Goal: Task Accomplishment & Management: Manage account settings

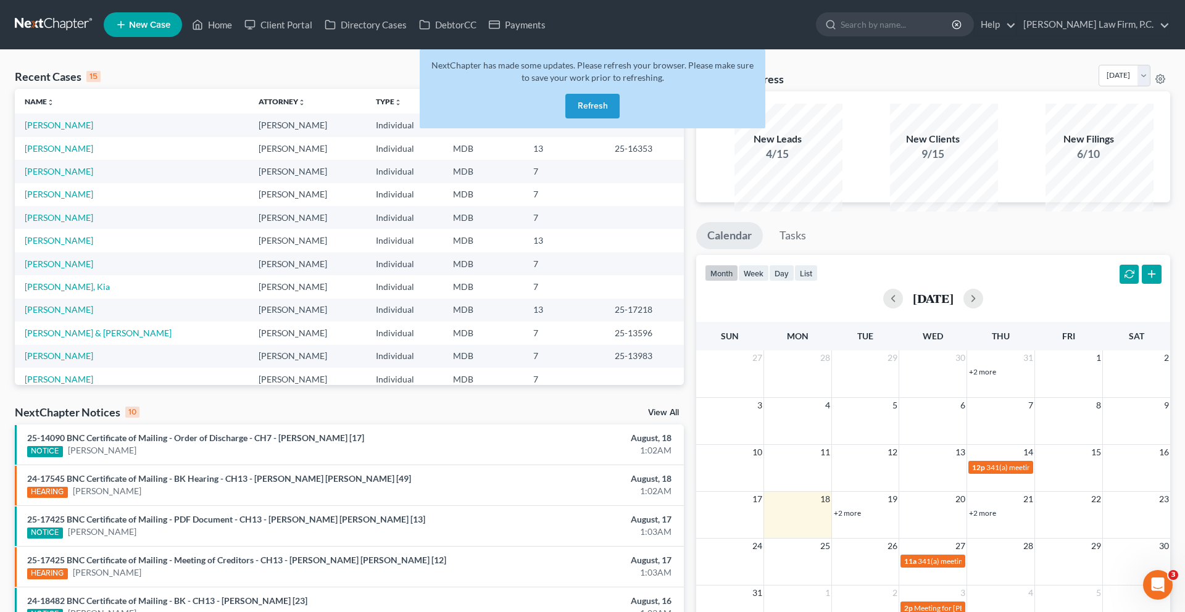
click at [600, 119] on button "Refresh" at bounding box center [593, 106] width 54 height 25
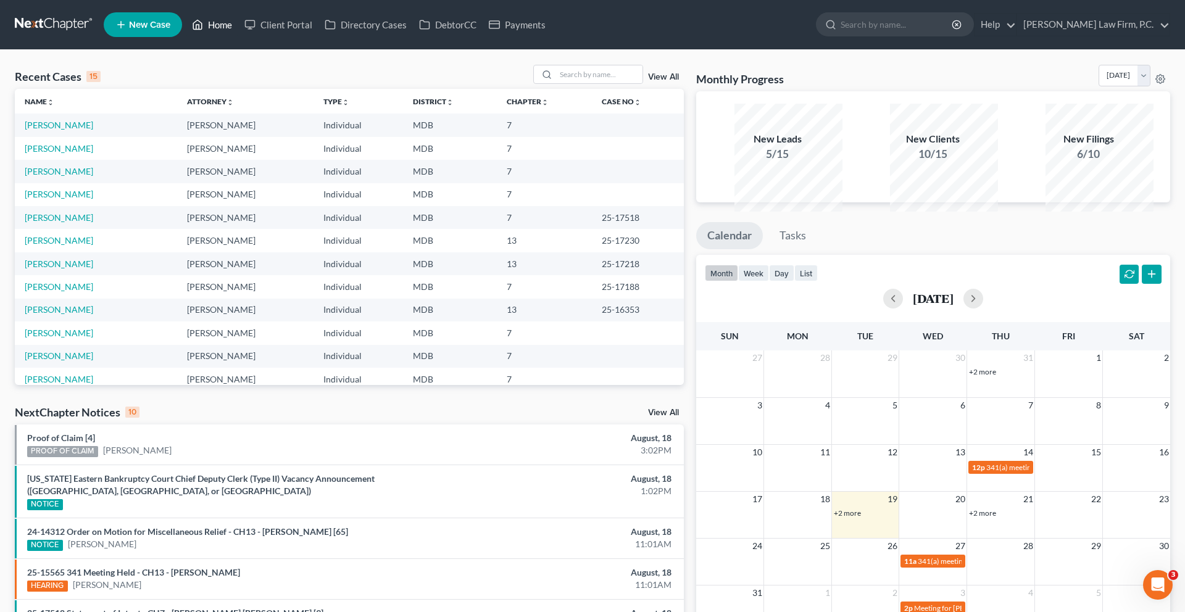
click at [238, 35] on link "Home" at bounding box center [212, 25] width 52 height 22
click at [93, 130] on link "Whitmore-Smith, Natasha" at bounding box center [59, 125] width 69 height 10
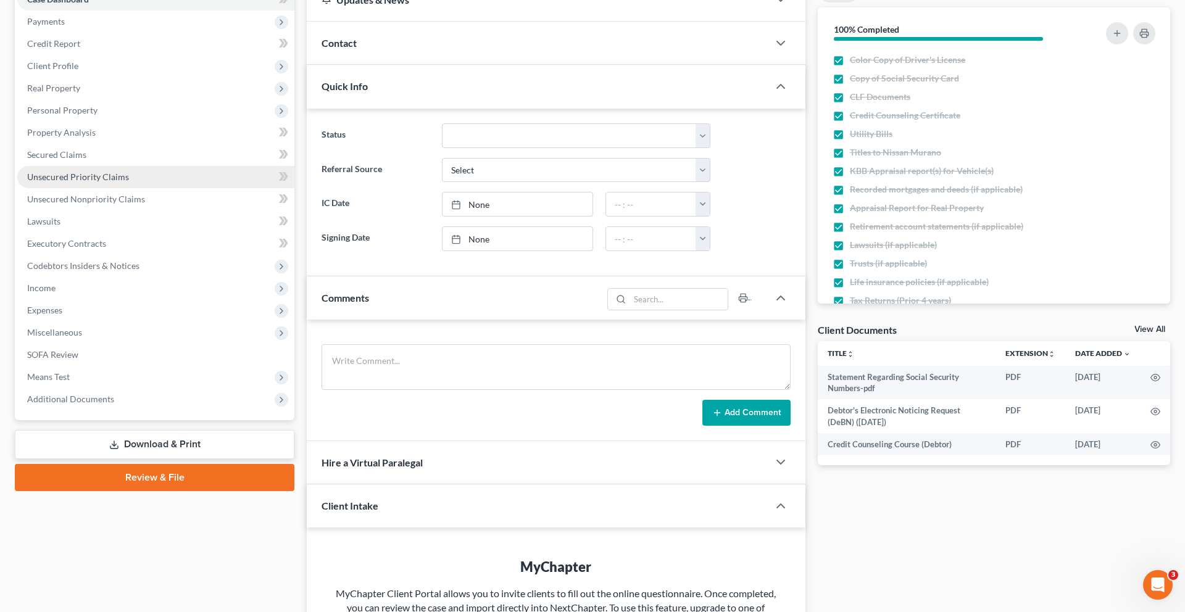
scroll to position [157, 0]
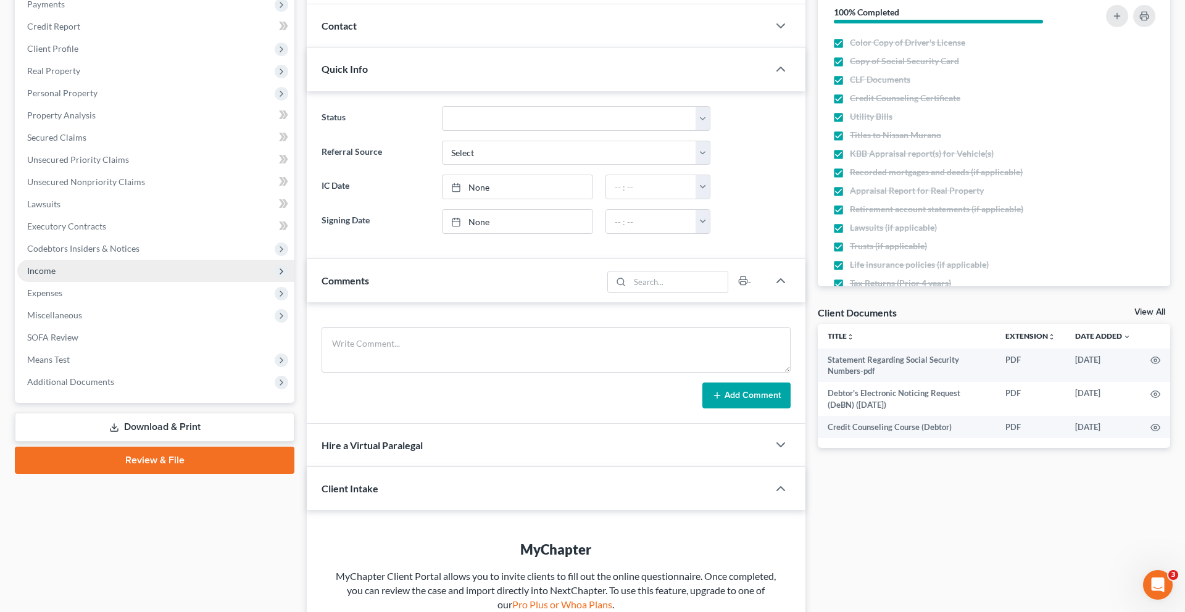
click at [118, 282] on span "Income" at bounding box center [155, 271] width 277 height 22
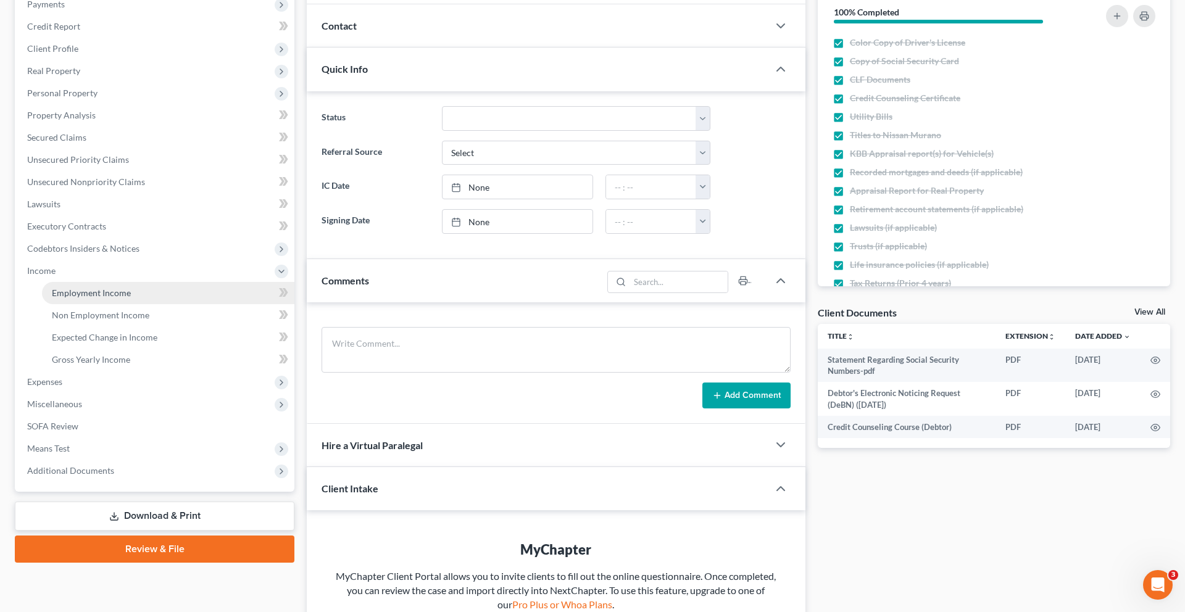
click at [115, 298] on span "Employment Income" at bounding box center [91, 293] width 79 height 10
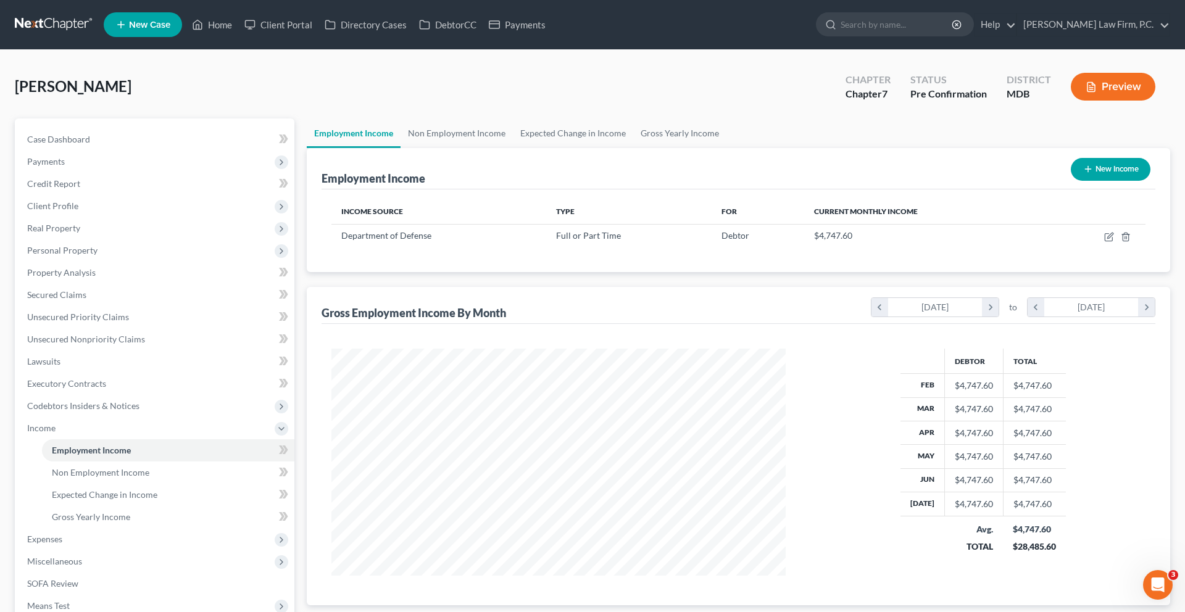
click at [238, 16] on li "Home" at bounding box center [212, 25] width 52 height 22
click at [238, 25] on link "Home" at bounding box center [212, 25] width 52 height 22
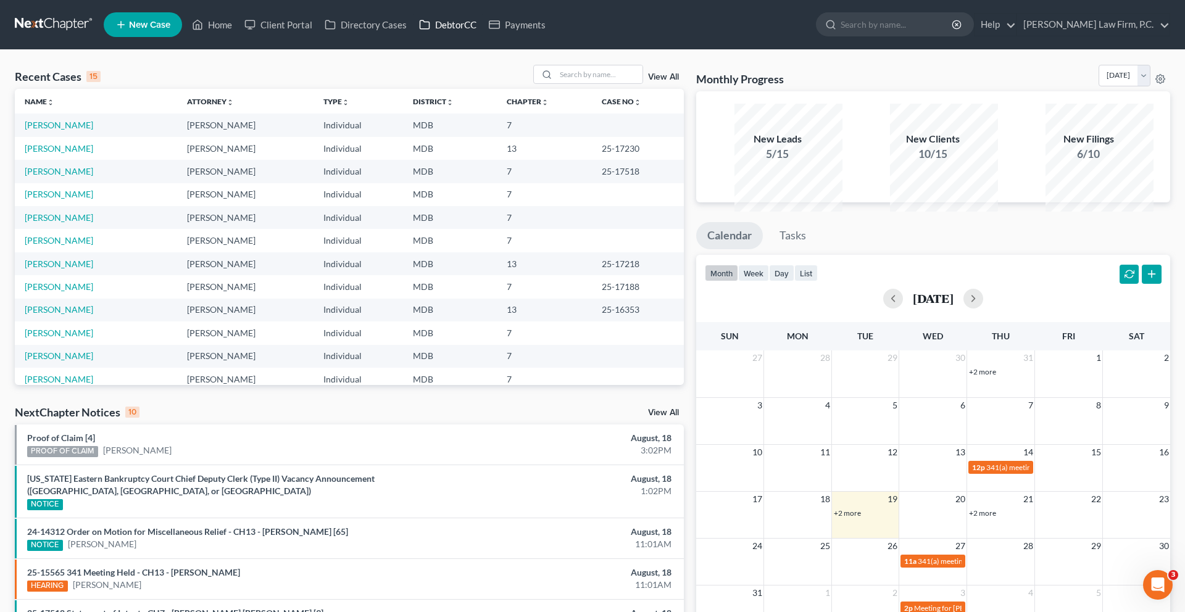
click at [483, 31] on link "DebtorCC" at bounding box center [448, 25] width 70 height 22
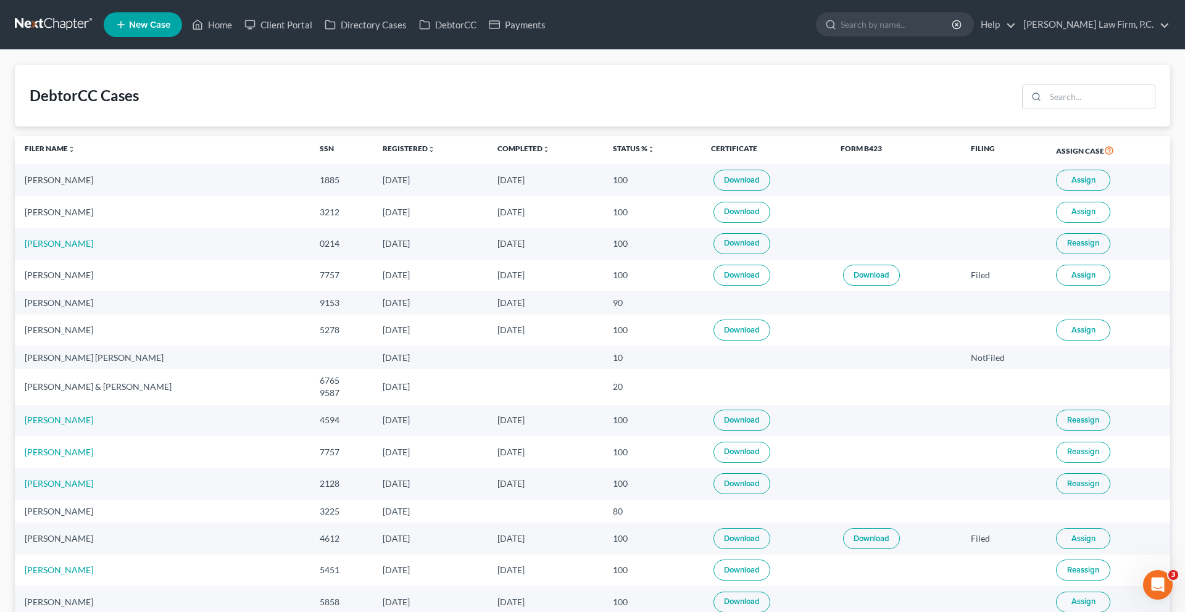
click at [1074, 185] on span "Assign" at bounding box center [1084, 180] width 24 height 10
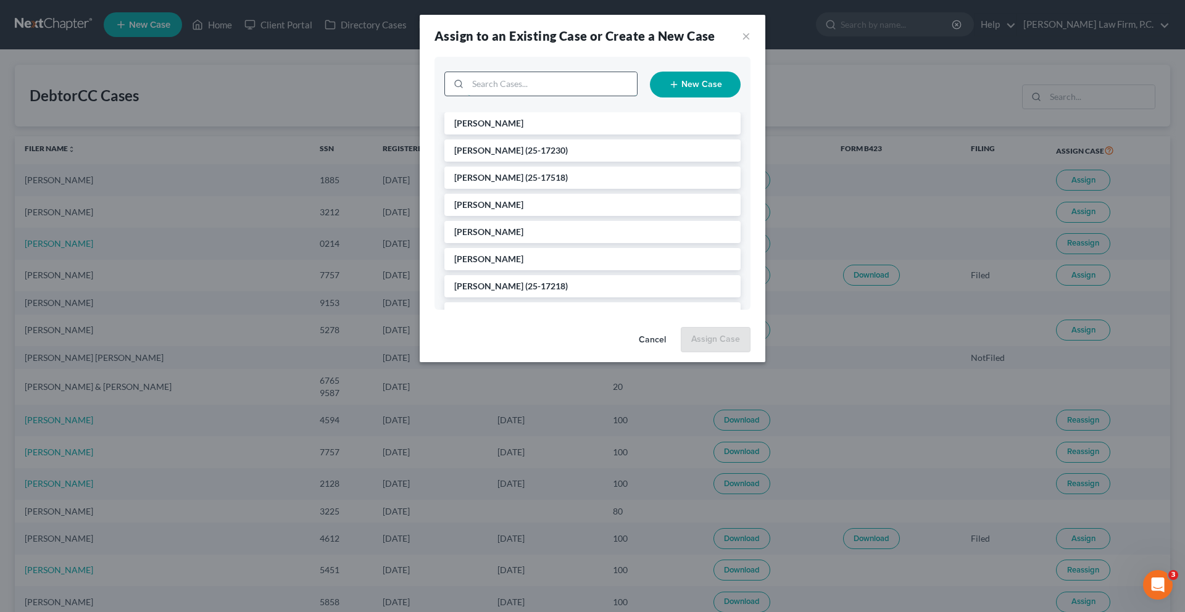
click at [561, 96] on input "search" at bounding box center [552, 83] width 169 height 23
type input "jazz"
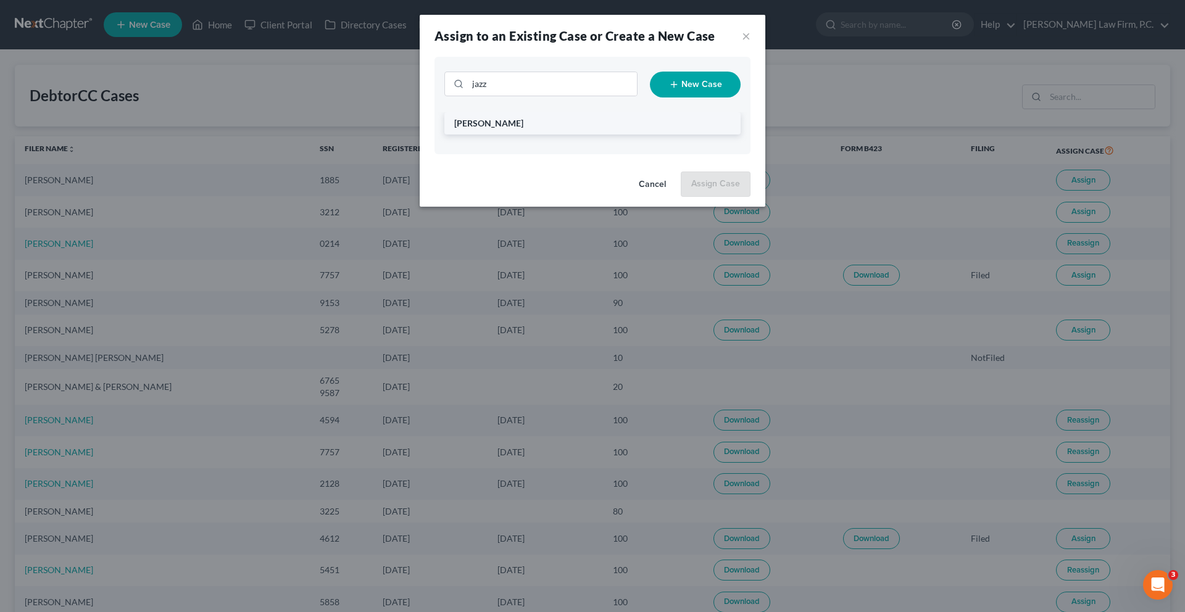
click at [500, 135] on li "Kelly, Jazzolyn" at bounding box center [593, 123] width 296 height 22
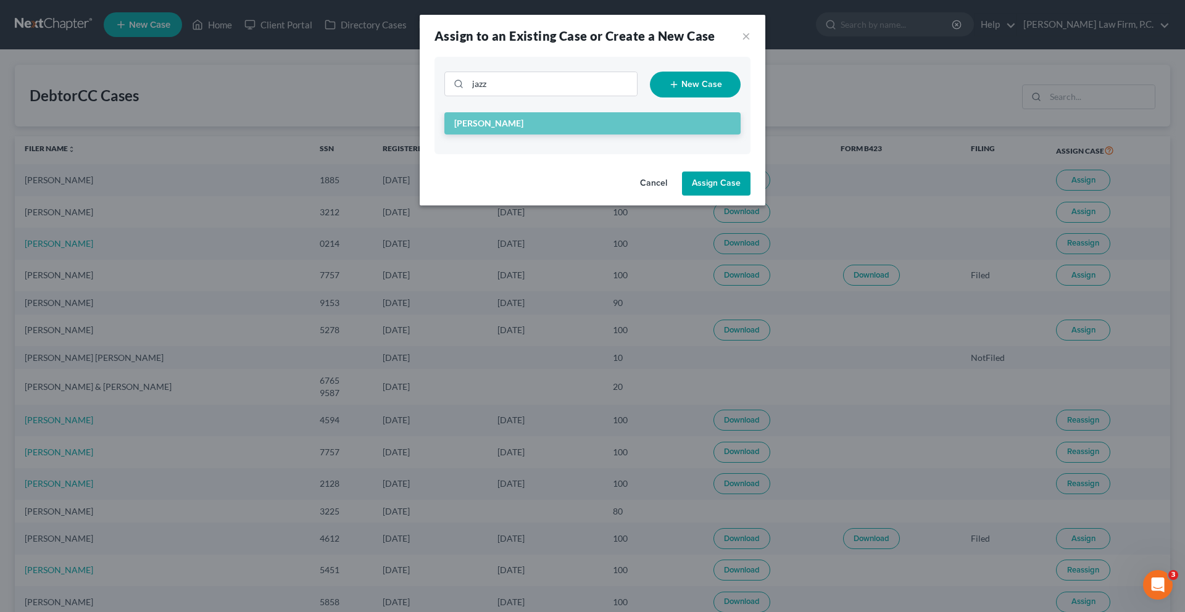
click at [737, 196] on button "Assign Case" at bounding box center [716, 184] width 69 height 25
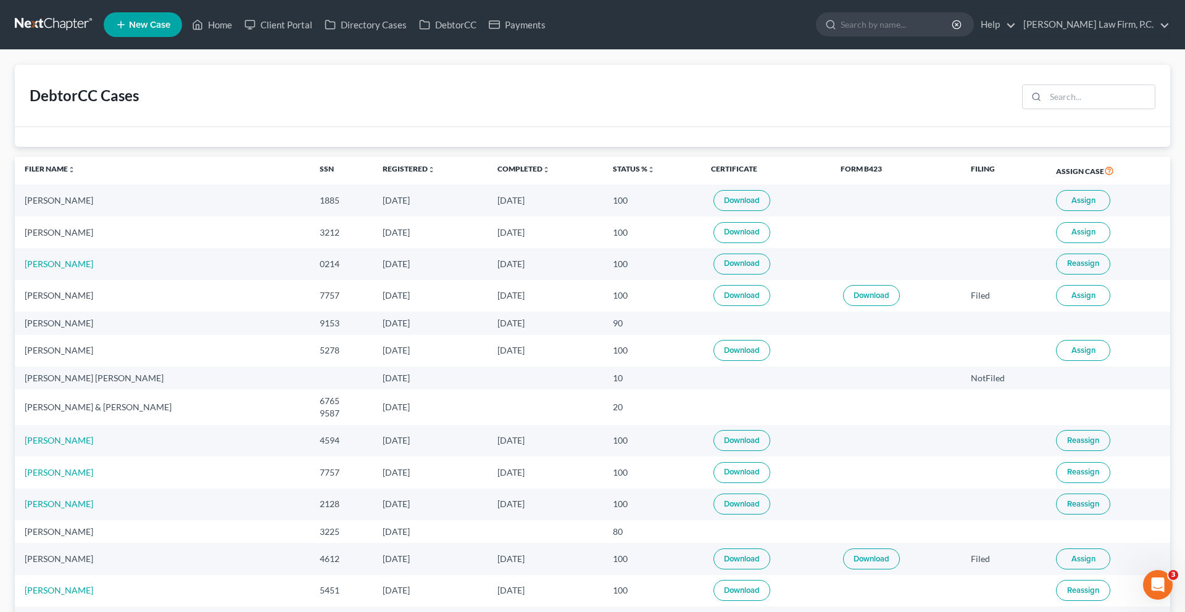
click at [1090, 243] on button "Assign" at bounding box center [1083, 232] width 54 height 21
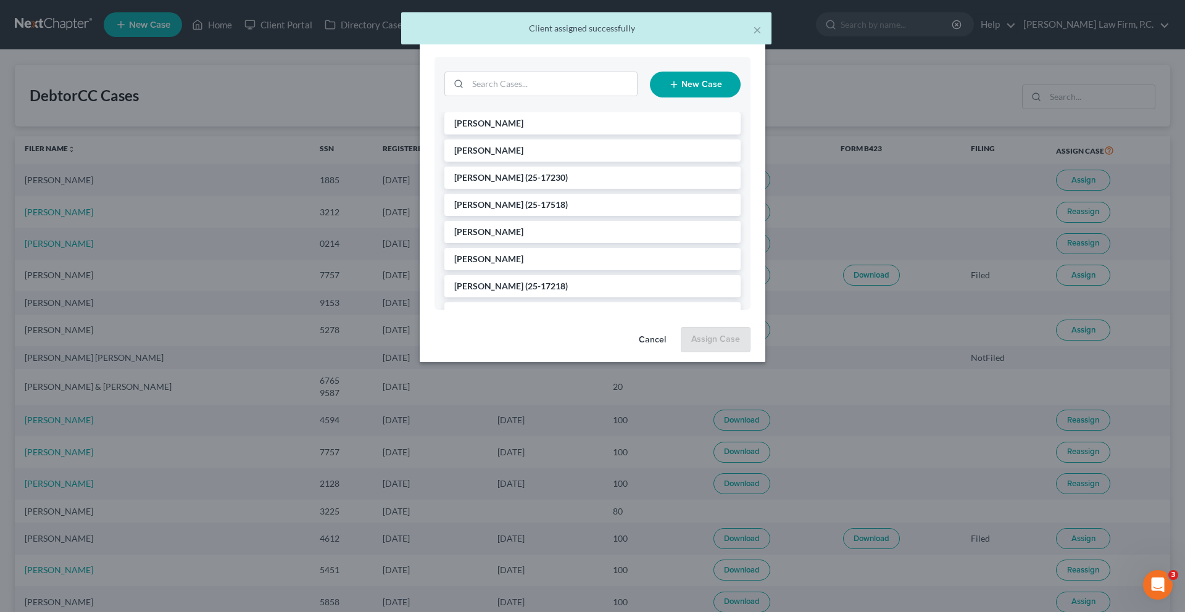
click at [526, 86] on div "New Case" at bounding box center [592, 85] width 309 height 36
click at [521, 96] on input "search" at bounding box center [552, 83] width 169 height 23
type input "jason"
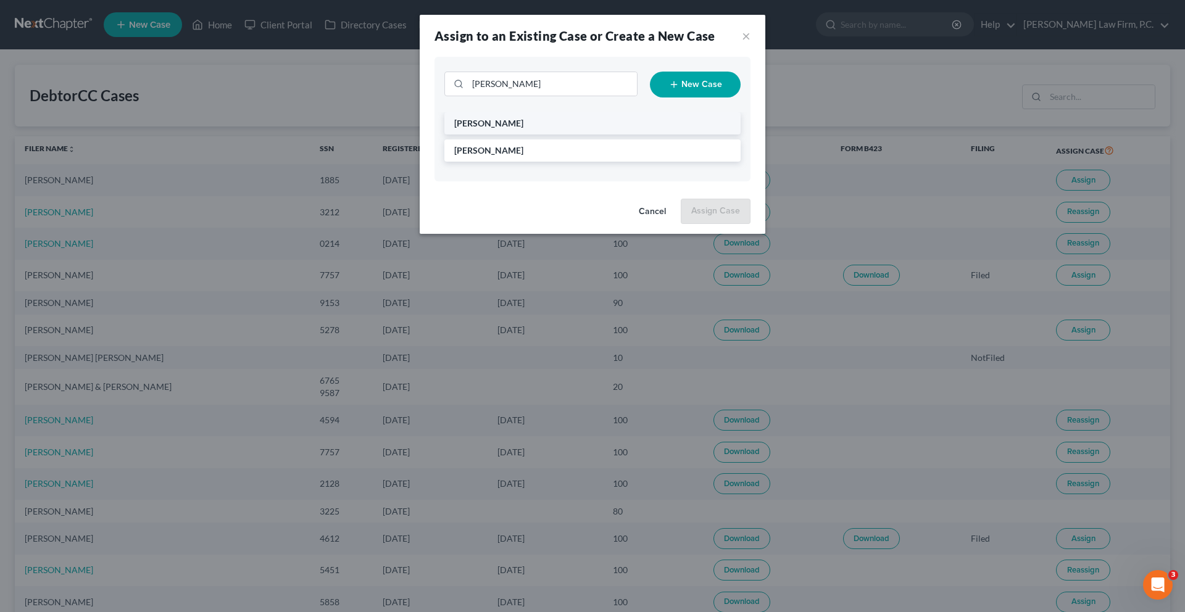
click at [519, 135] on li "James, Jason" at bounding box center [593, 123] width 296 height 22
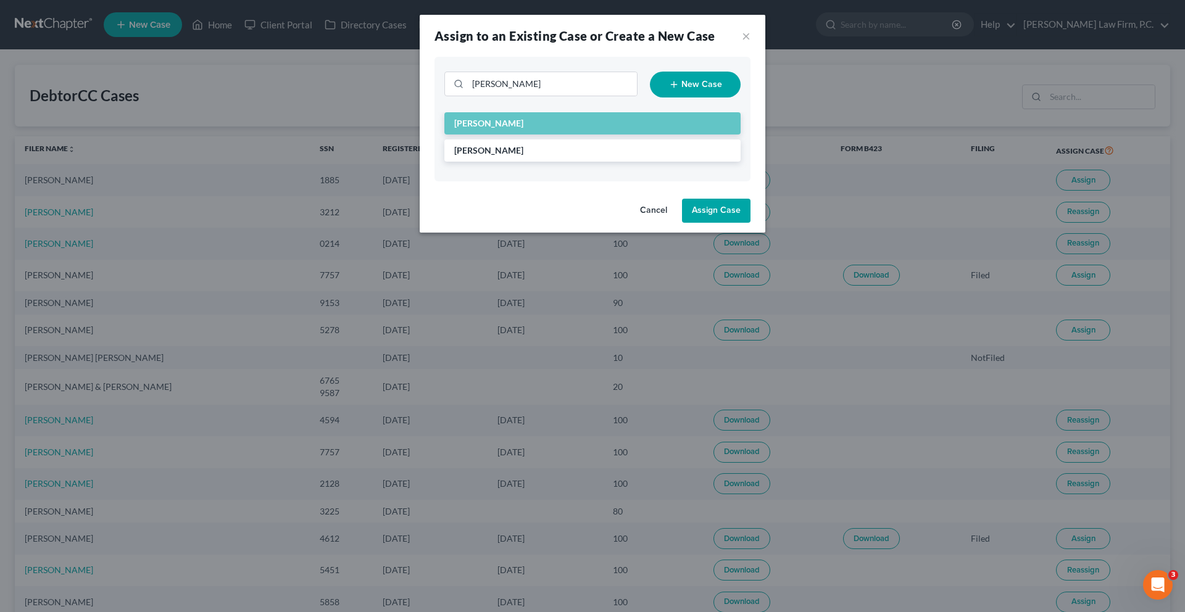
click at [751, 224] on button "Assign Case" at bounding box center [716, 211] width 69 height 25
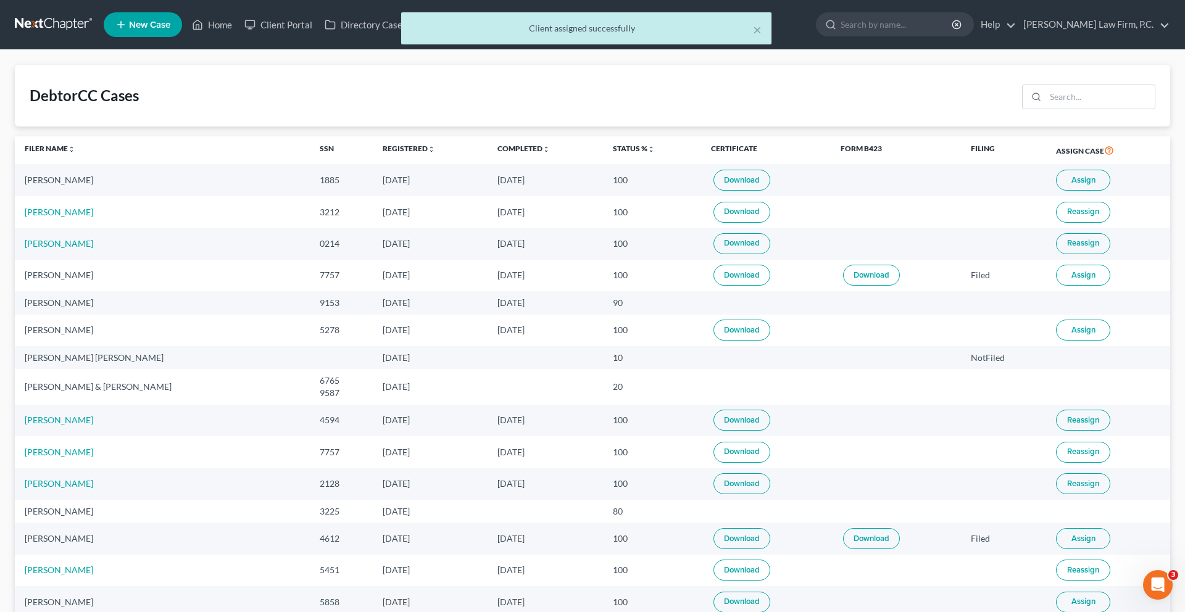
click at [1084, 280] on span "Assign" at bounding box center [1084, 275] width 24 height 10
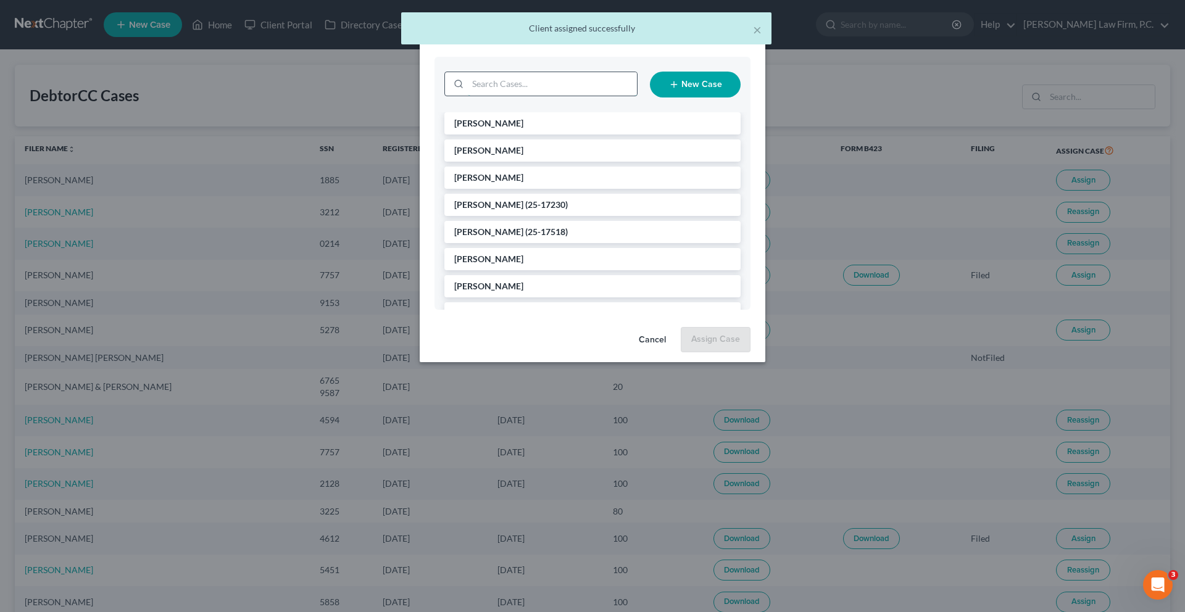
click at [540, 96] on input "search" at bounding box center [552, 83] width 169 height 23
type input "cheryl"
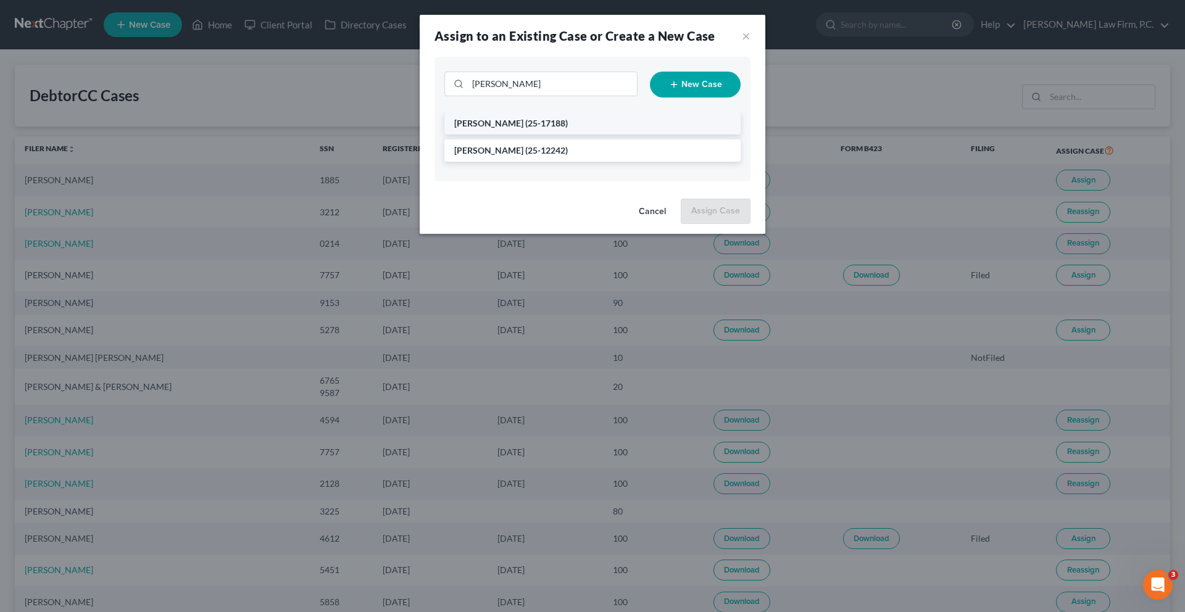
click at [525, 128] on span "(25-17188)" at bounding box center [546, 123] width 43 height 10
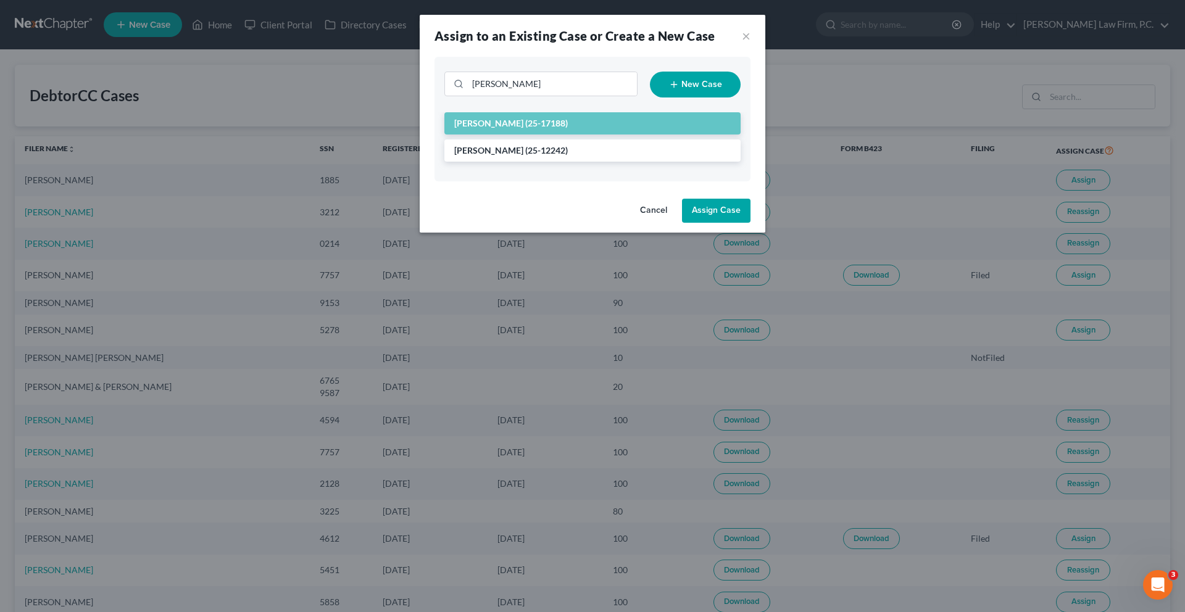
click at [748, 224] on button "Assign Case" at bounding box center [716, 211] width 69 height 25
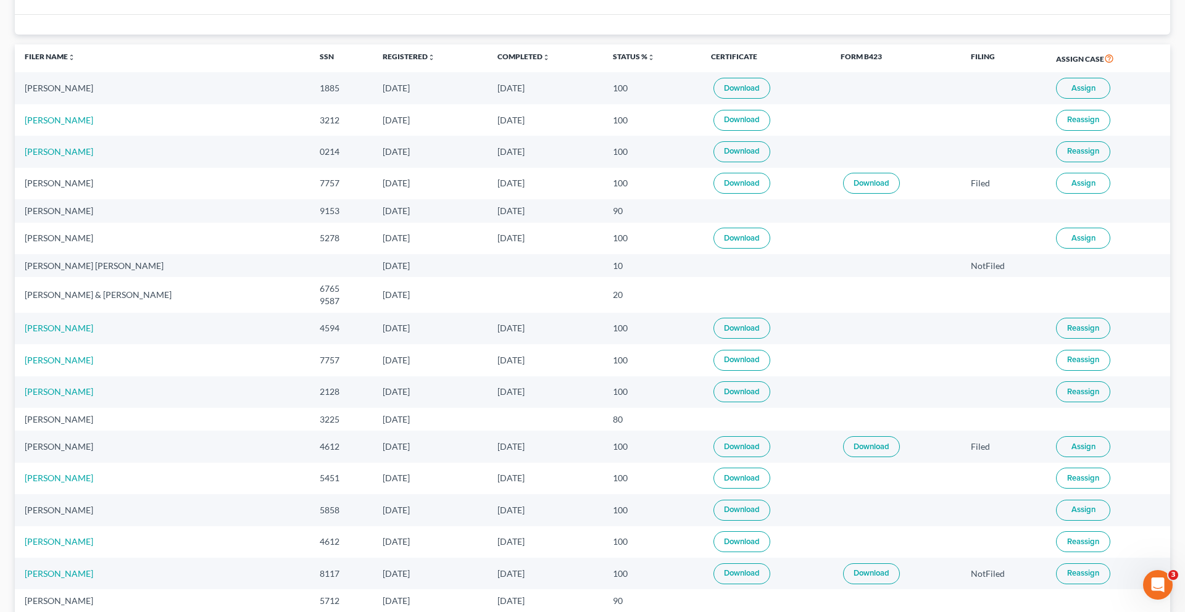
scroll to position [134, 0]
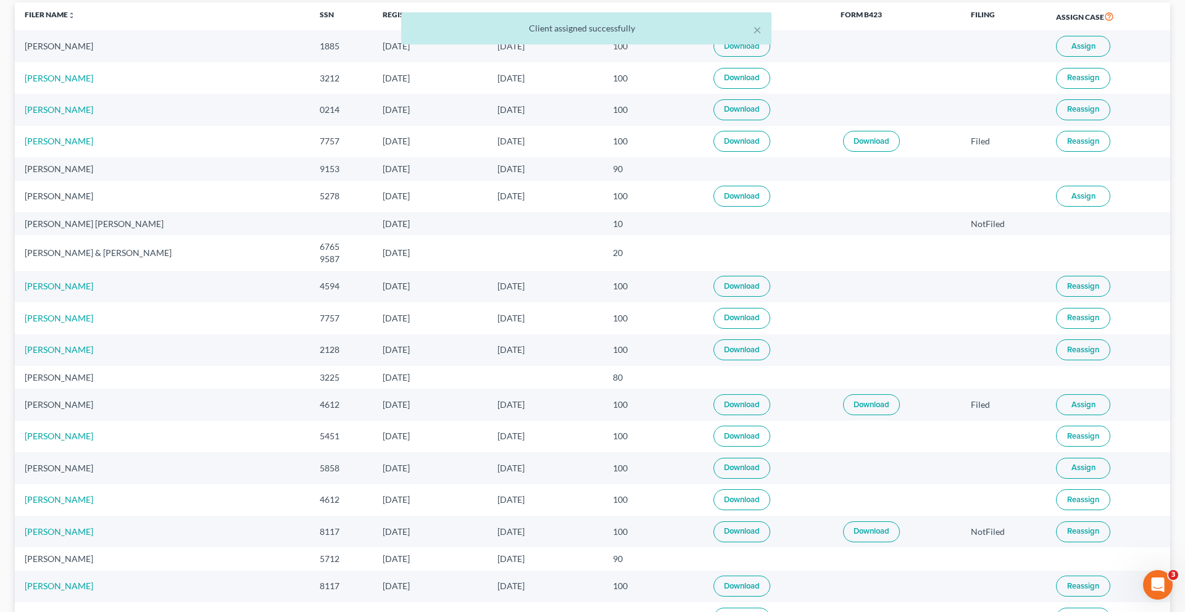
click at [1099, 207] on button "Assign" at bounding box center [1083, 196] width 54 height 21
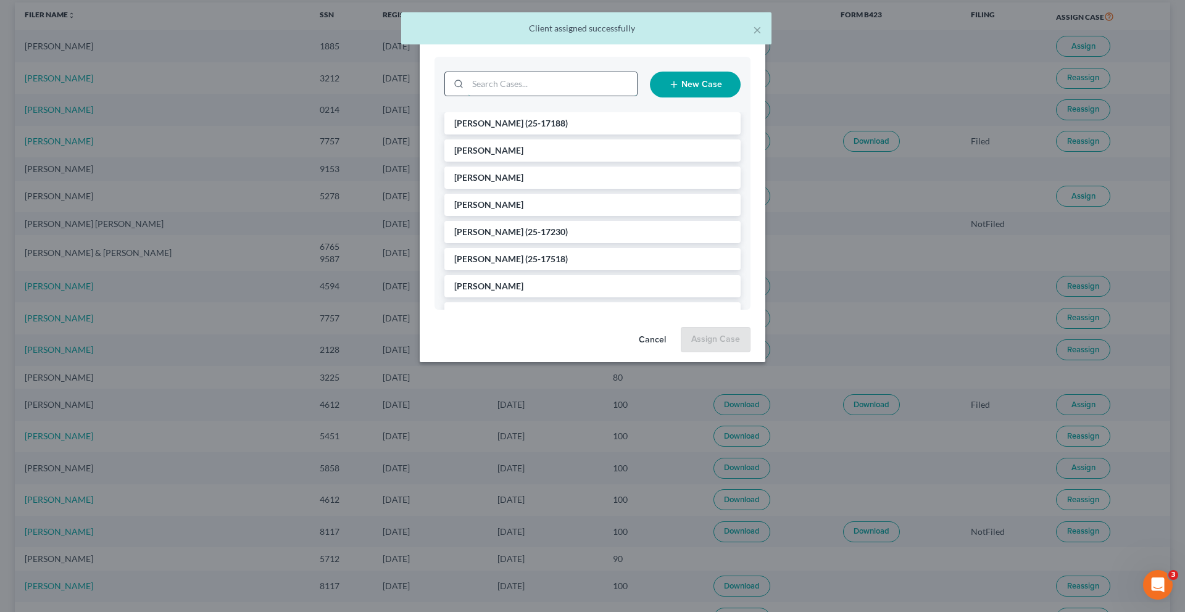
click at [511, 96] on input "search" at bounding box center [552, 83] width 169 height 23
type input "jerry"
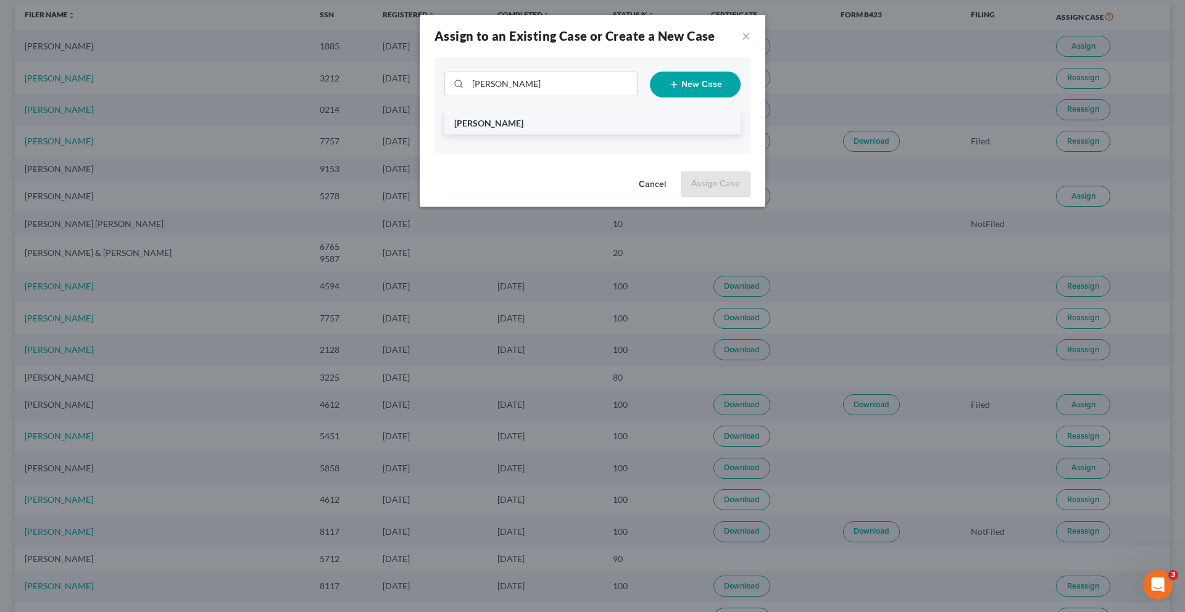
click at [496, 135] on li "Brown, Jerry" at bounding box center [593, 123] width 296 height 22
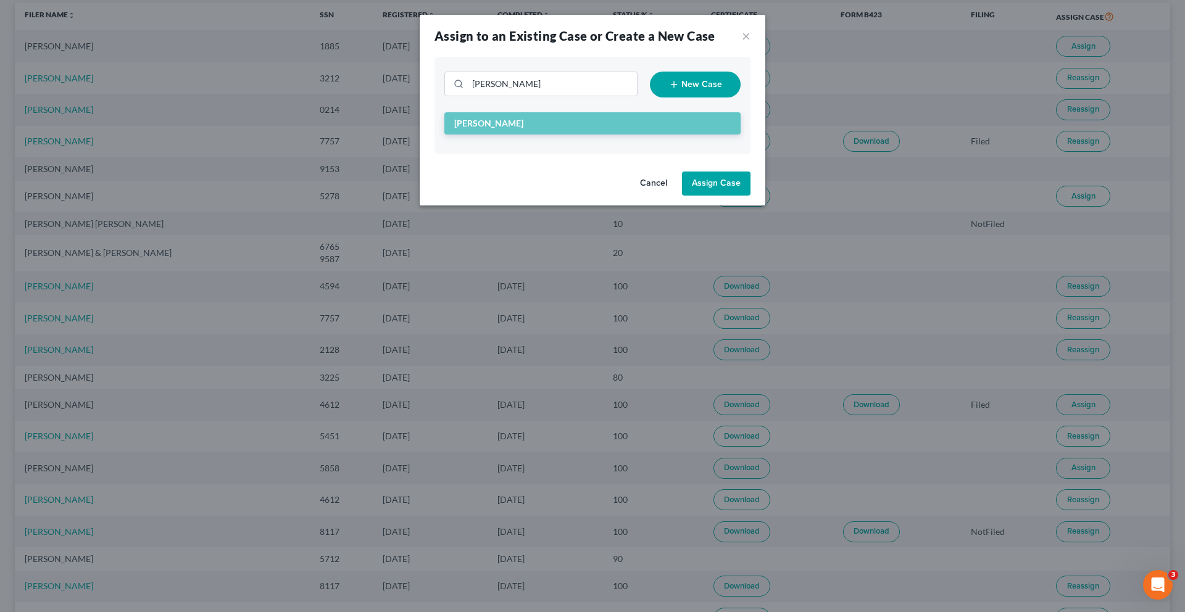
click at [745, 196] on button "Assign Case" at bounding box center [716, 184] width 69 height 25
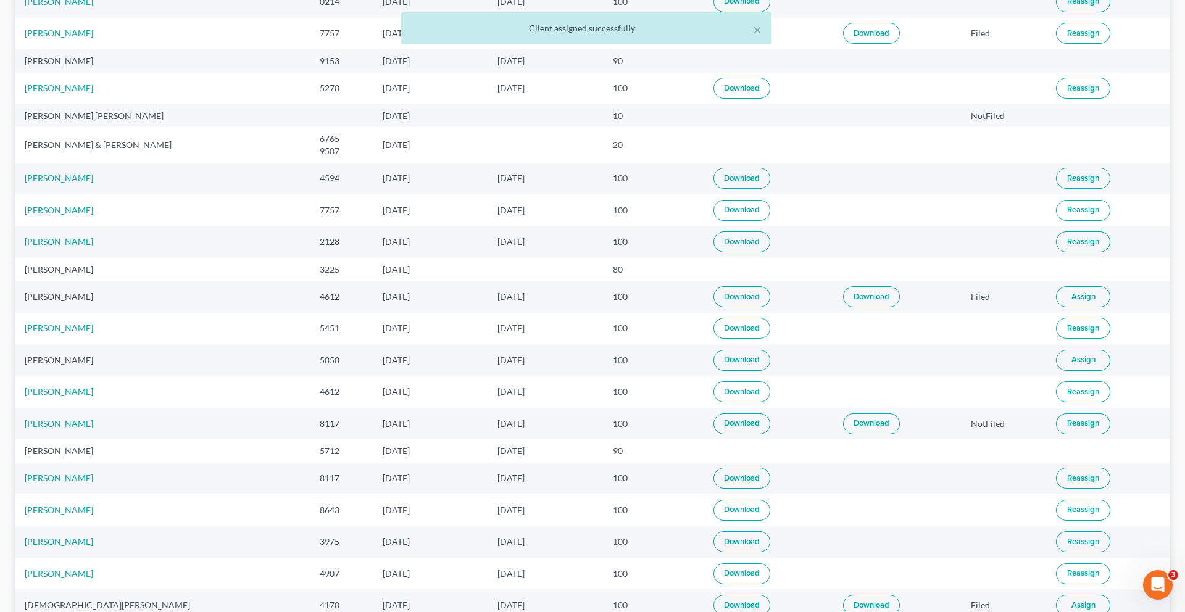
scroll to position [259, 0]
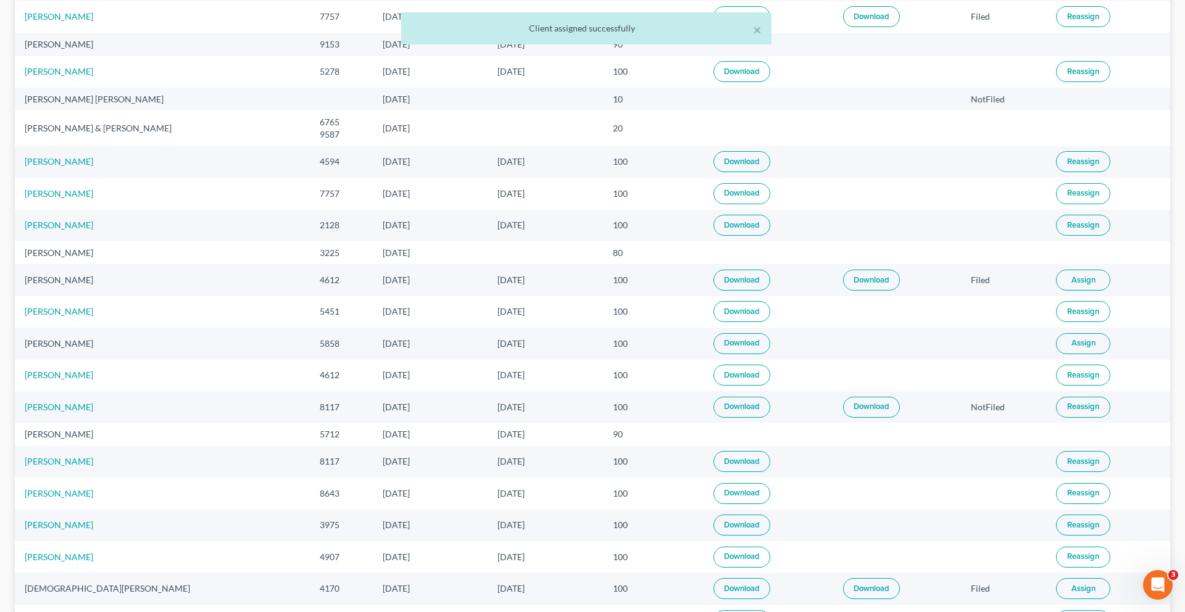
click at [1072, 285] on span "Assign" at bounding box center [1084, 280] width 24 height 10
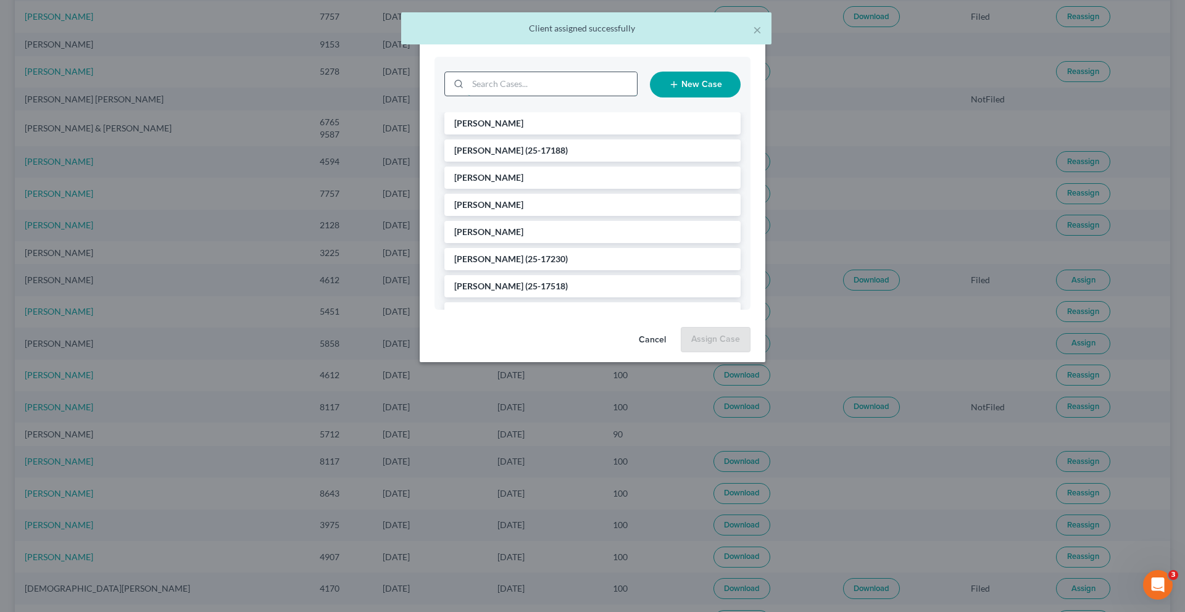
click at [522, 96] on input "search" at bounding box center [552, 83] width 169 height 23
type input "collins"
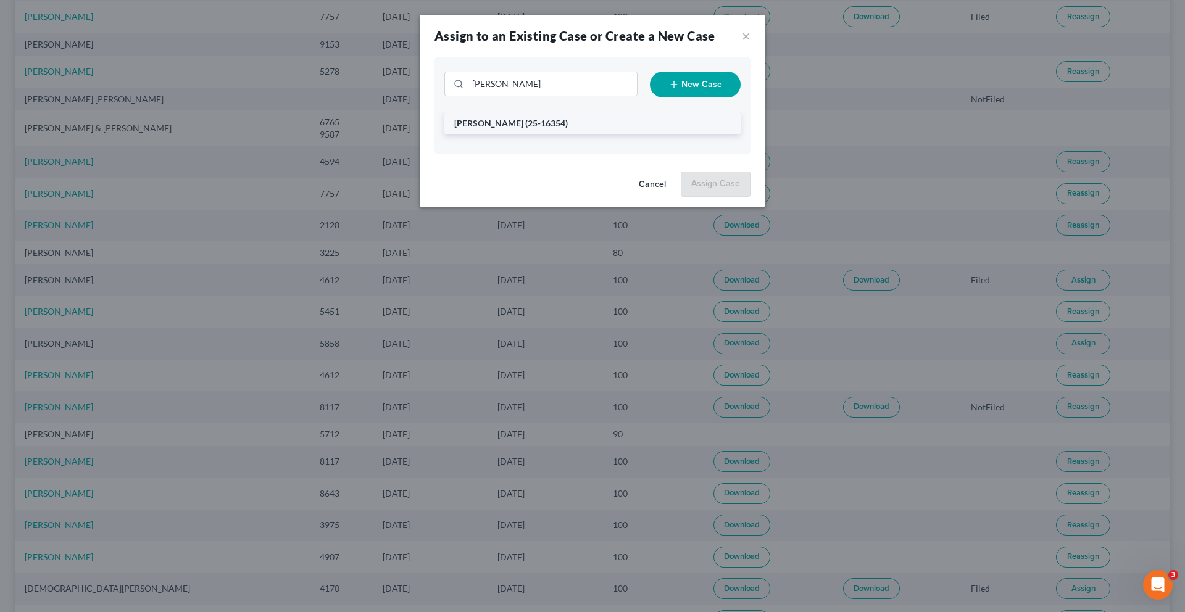
click at [527, 128] on span "(25-16354)" at bounding box center [546, 123] width 43 height 10
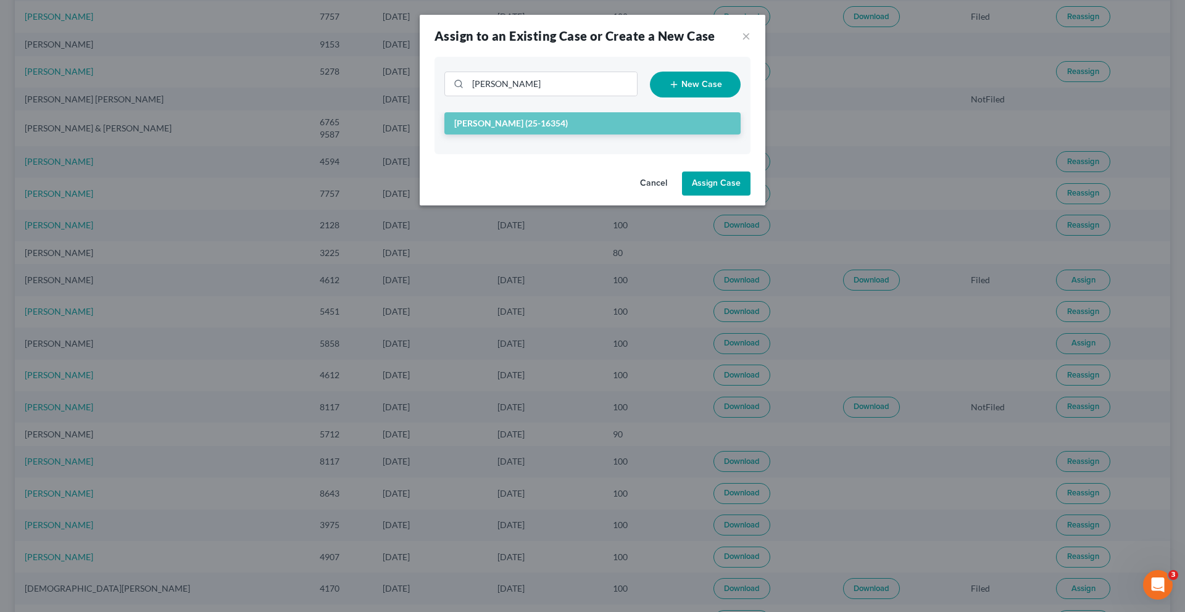
click at [751, 196] on button "Assign Case" at bounding box center [716, 184] width 69 height 25
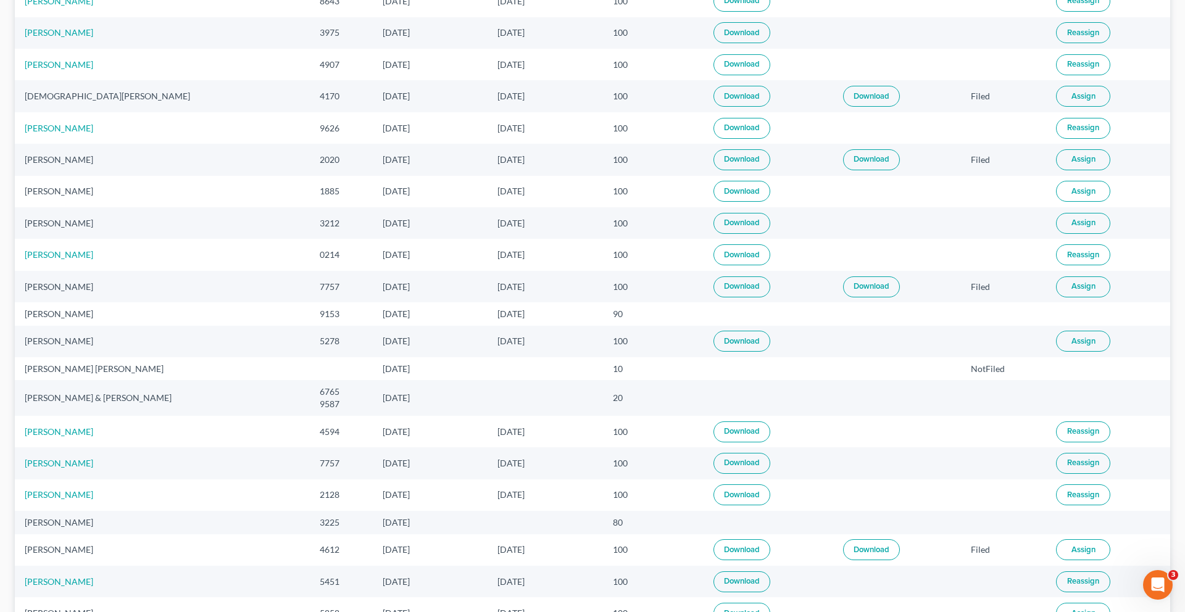
scroll to position [753, 0]
click at [1079, 194] on span "Assign" at bounding box center [1084, 190] width 24 height 10
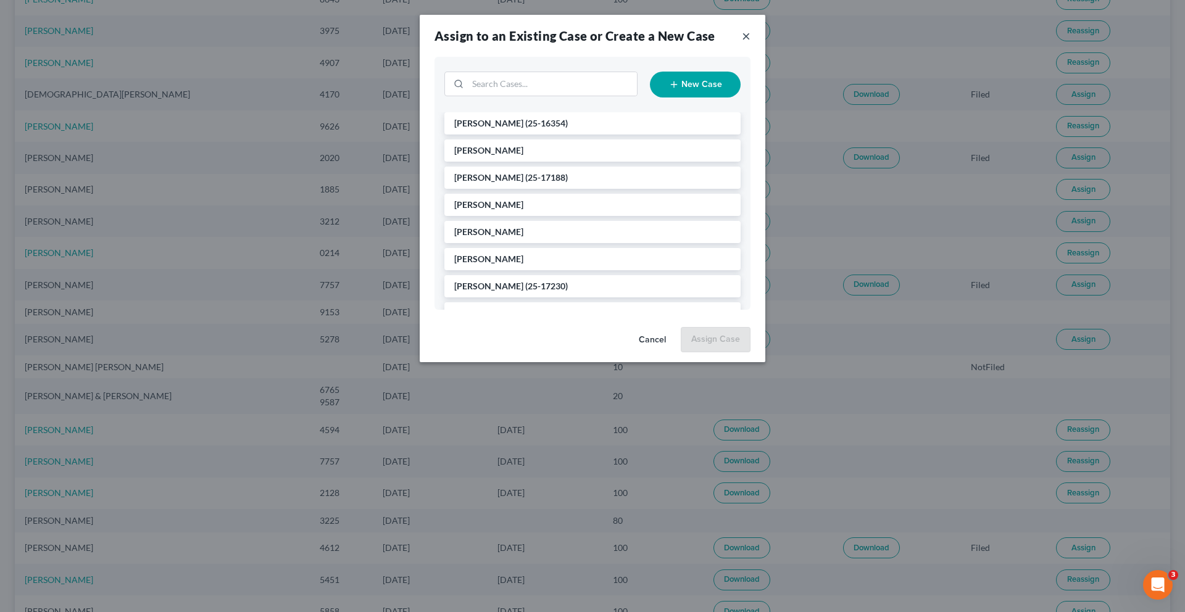
click at [751, 42] on button "×" at bounding box center [746, 35] width 9 height 15
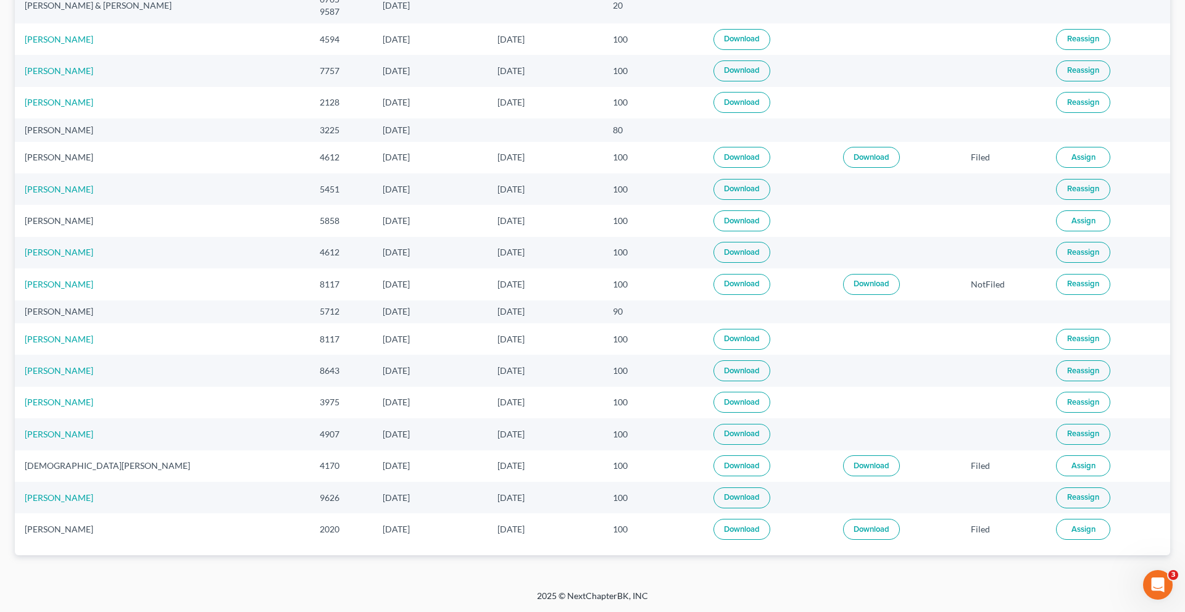
scroll to position [1382, 0]
click at [1076, 226] on span "Assign" at bounding box center [1084, 221] width 24 height 10
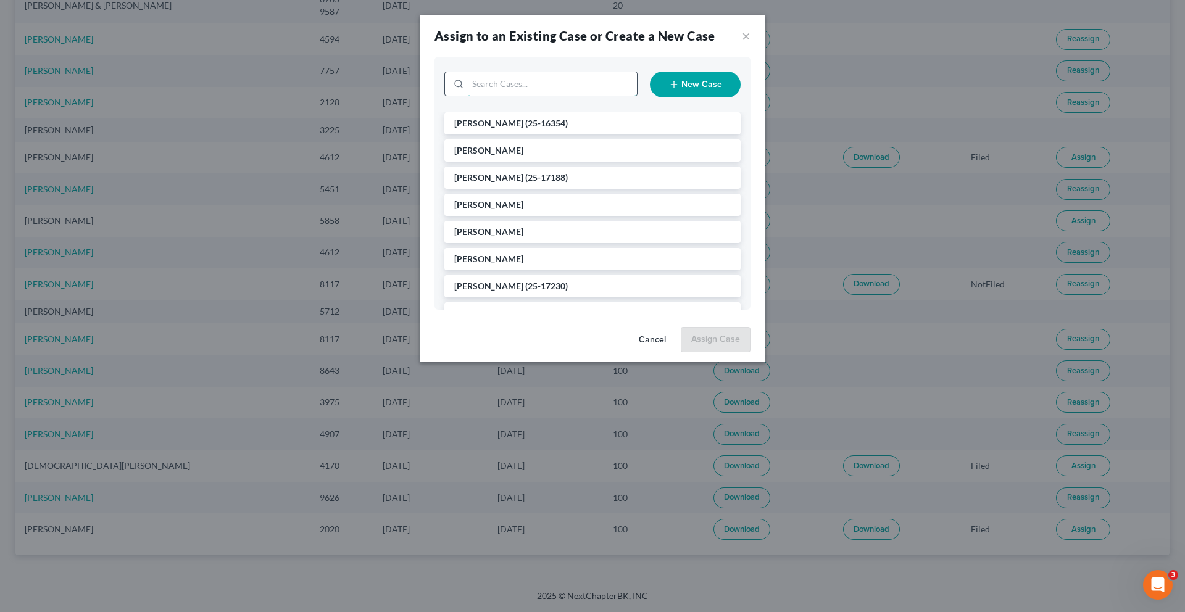
click at [469, 96] on input "search" at bounding box center [552, 83] width 169 height 23
type input "simmons"
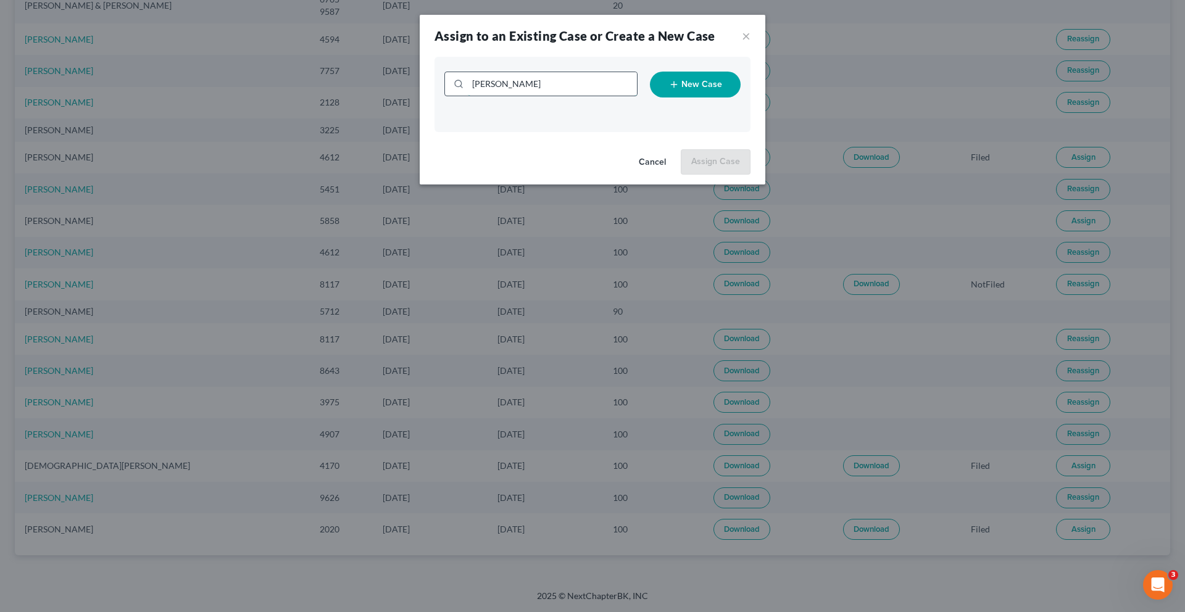
click at [526, 96] on input "simmons" at bounding box center [552, 83] width 169 height 23
type input "raye"
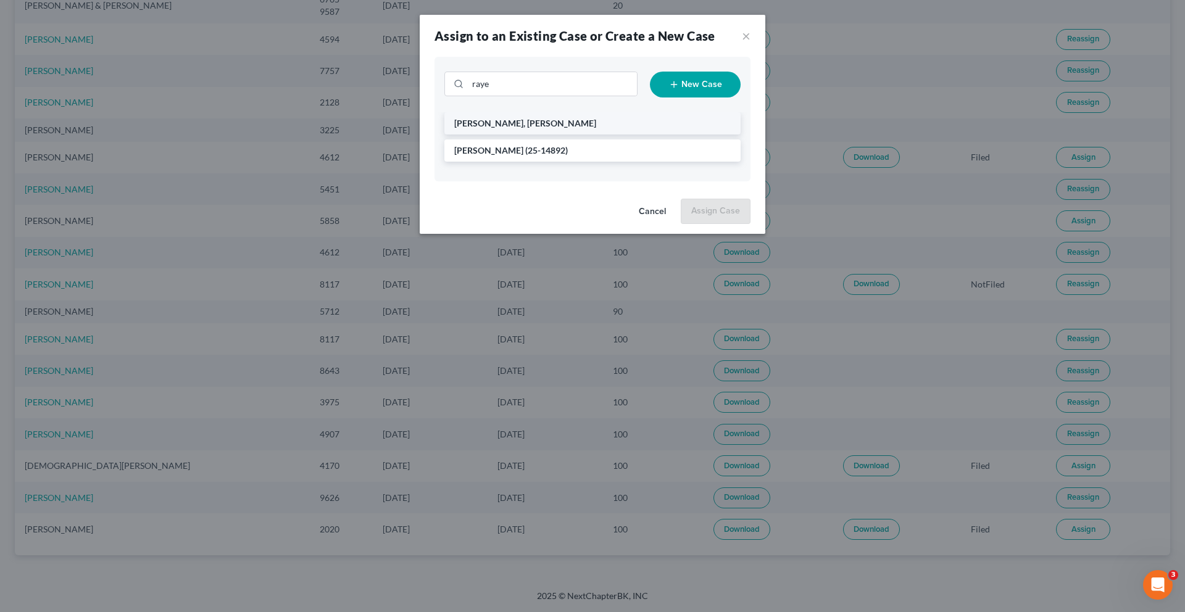
click at [530, 135] on li "Robinson, Rayeshawn" at bounding box center [593, 123] width 296 height 22
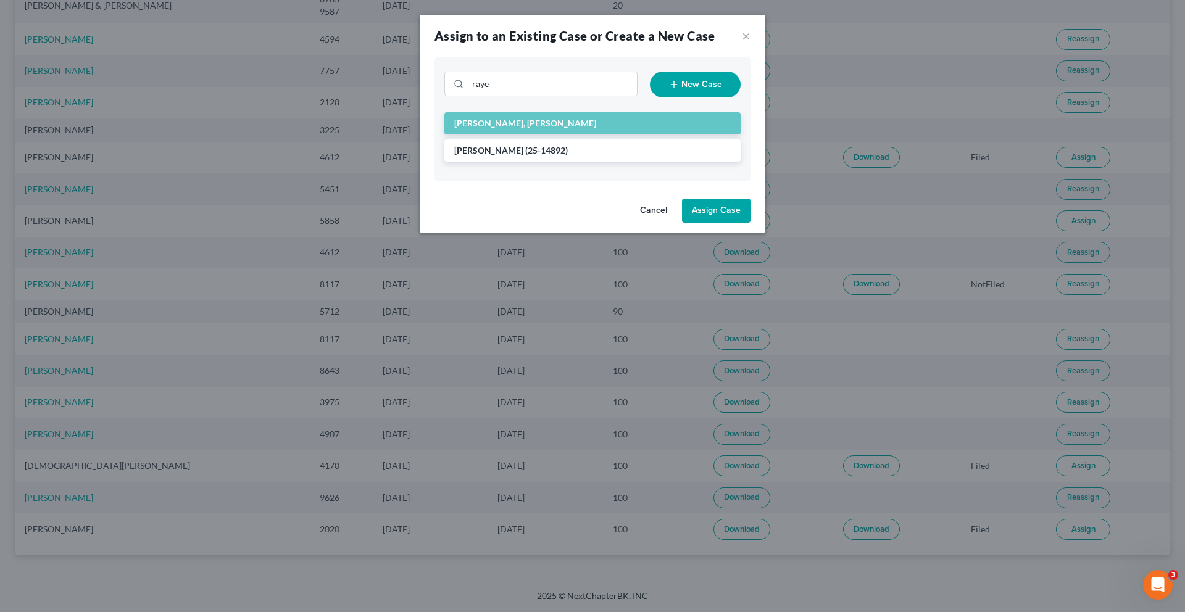
click at [755, 233] on div "Cancel Assign Case" at bounding box center [593, 214] width 346 height 40
click at [751, 224] on button "Assign Case" at bounding box center [716, 211] width 69 height 25
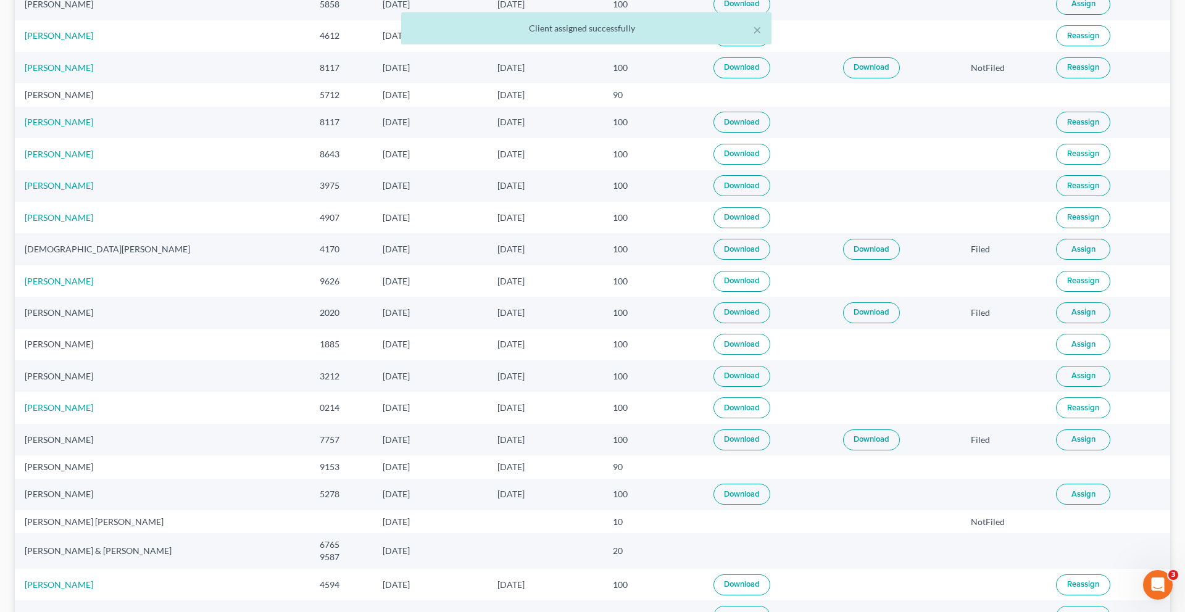
scroll to position [0, 0]
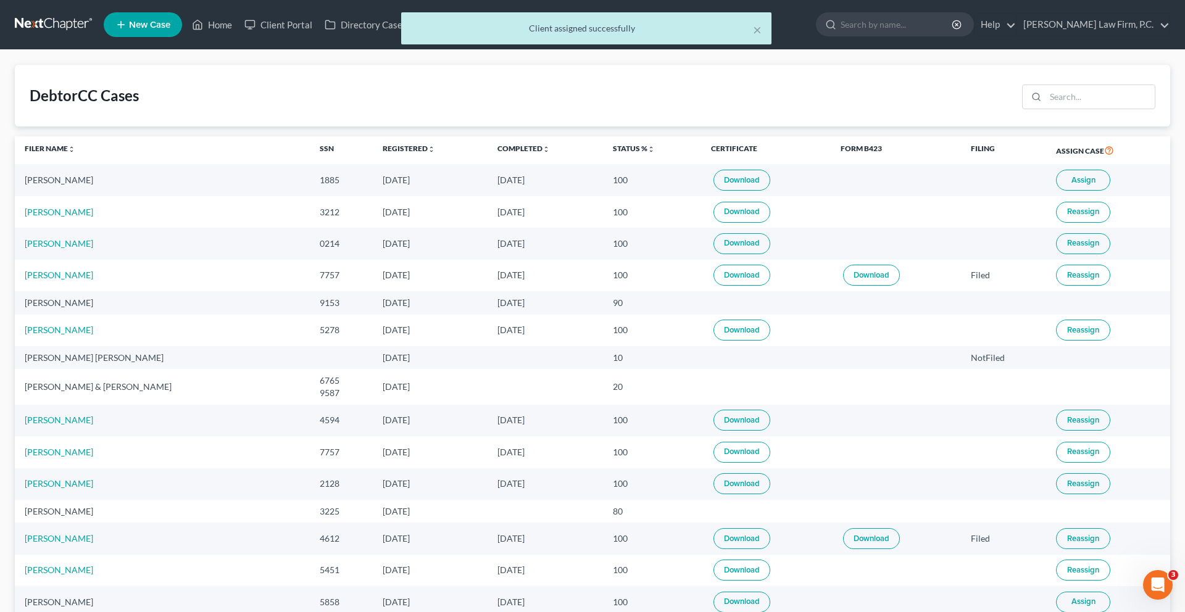
click at [240, 16] on div "× Client assigned successfully" at bounding box center [586, 31] width 1185 height 38
click at [250, 33] on div "× Client assigned successfully" at bounding box center [586, 31] width 1185 height 38
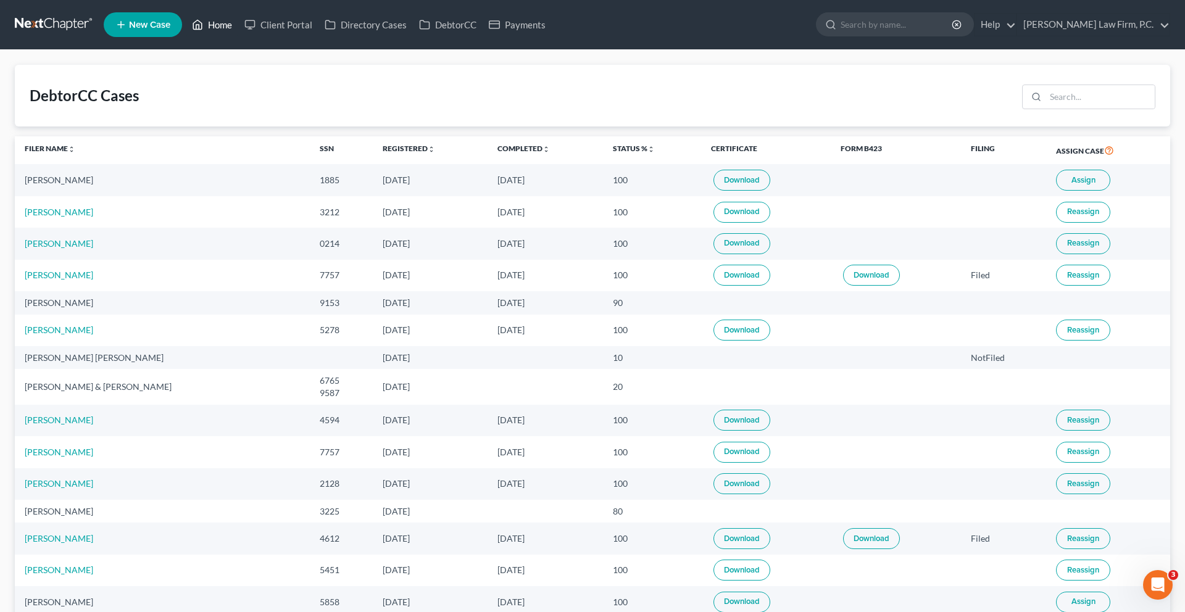
click at [238, 33] on link "Home" at bounding box center [212, 25] width 52 height 22
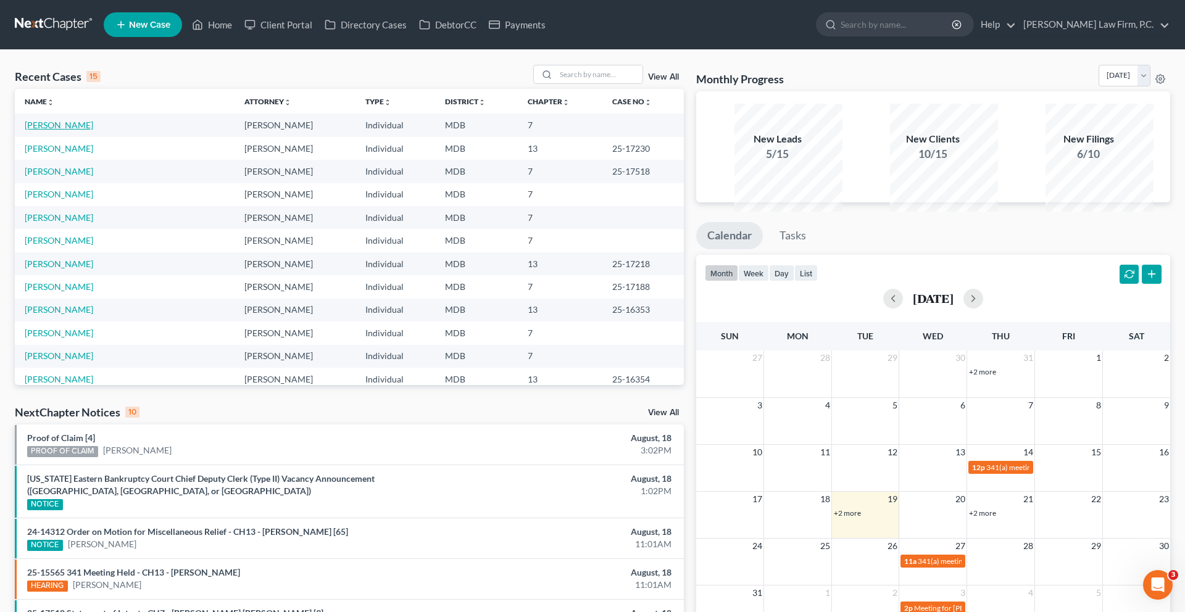
click at [93, 130] on link "Whitmore-Smith, Natasha" at bounding box center [59, 125] width 69 height 10
select select "16"
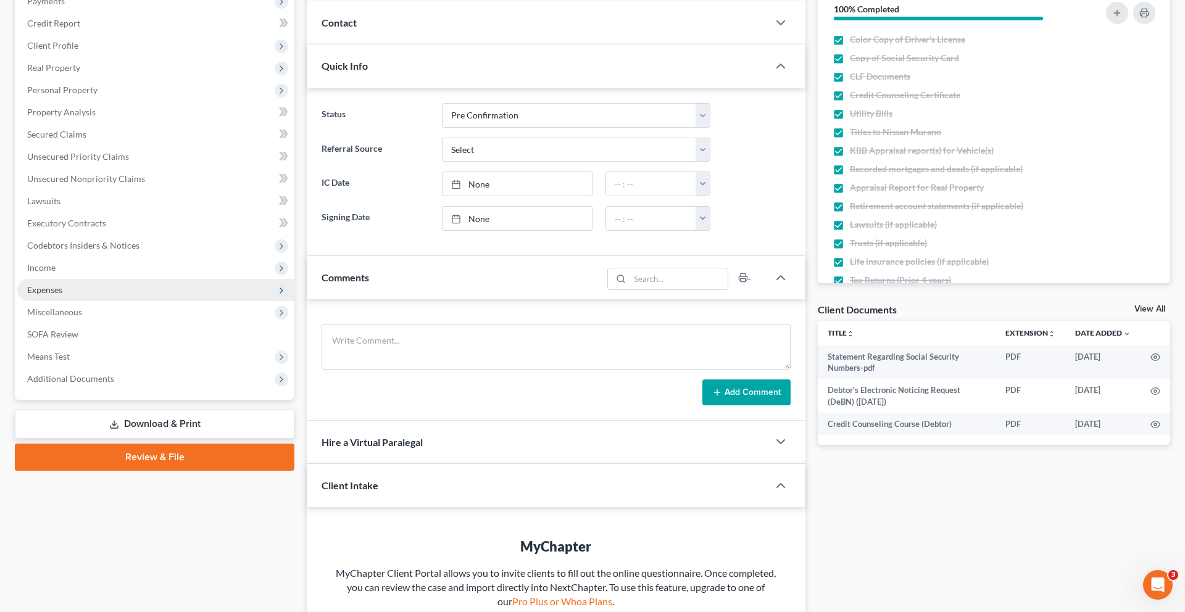
scroll to position [241, 0]
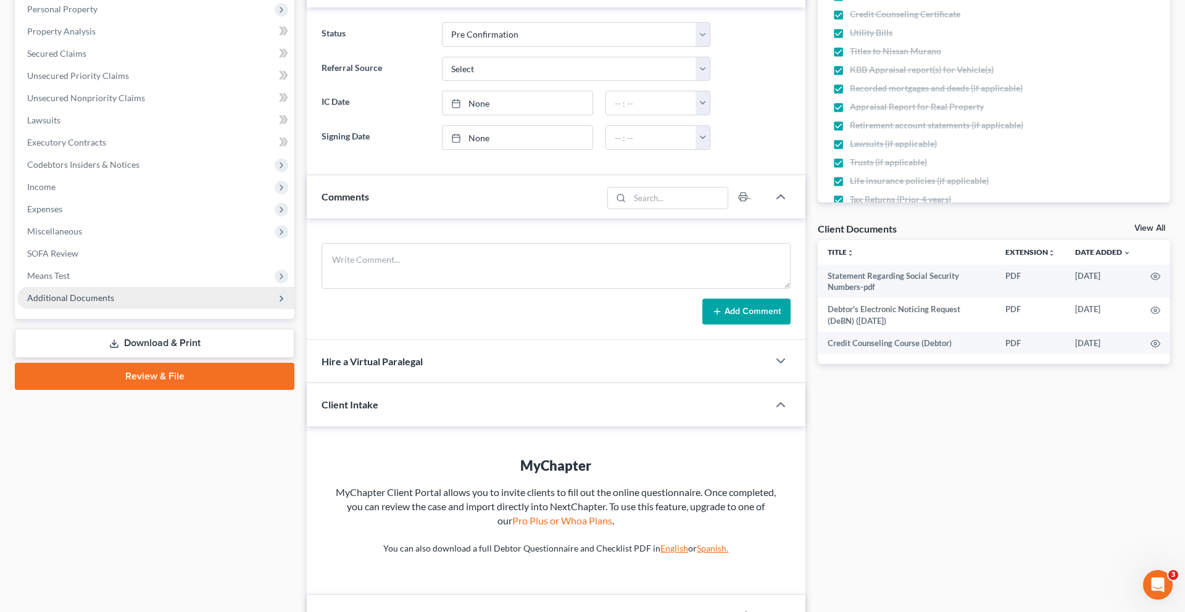
click at [176, 309] on span "Additional Documents" at bounding box center [155, 298] width 277 height 22
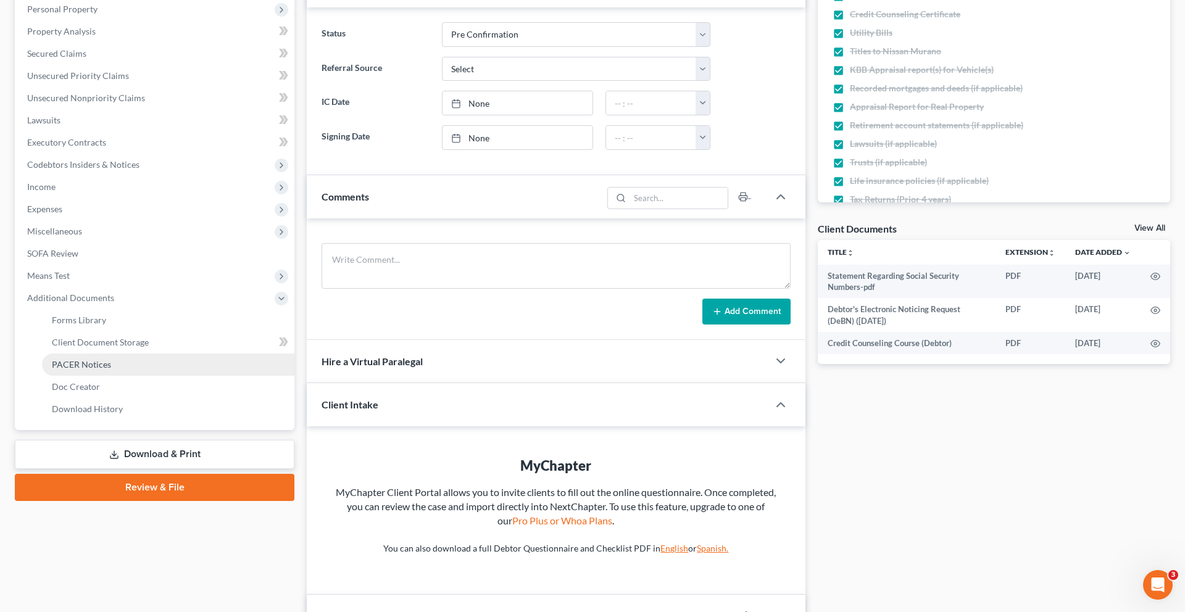
click at [144, 376] on link "PACER Notices" at bounding box center [168, 365] width 253 height 22
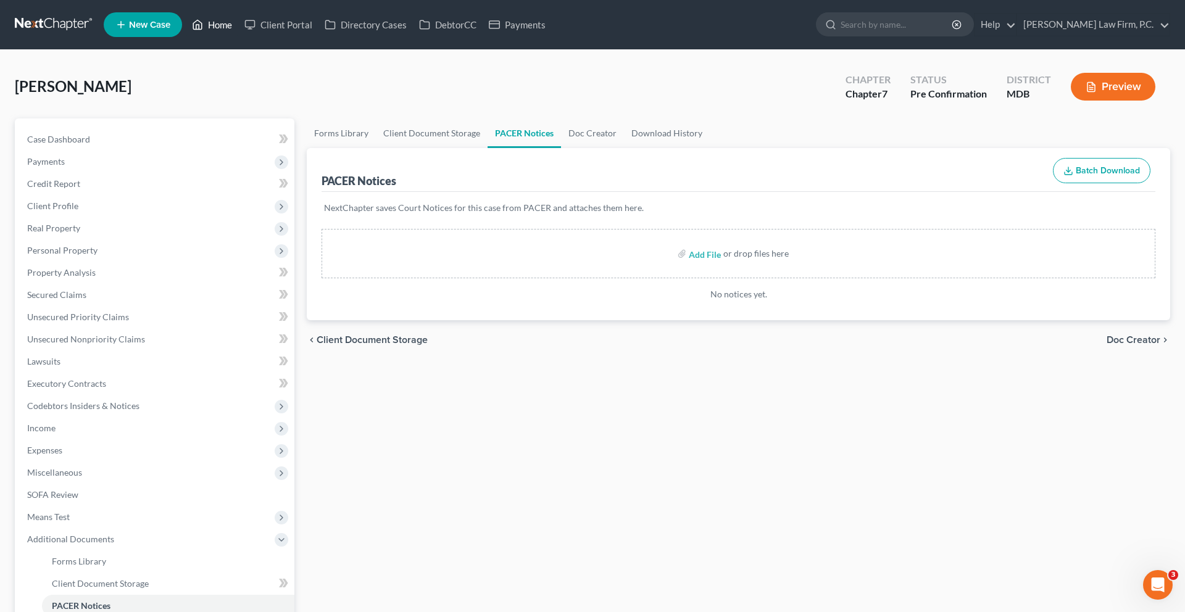
click at [238, 31] on link "Home" at bounding box center [212, 25] width 52 height 22
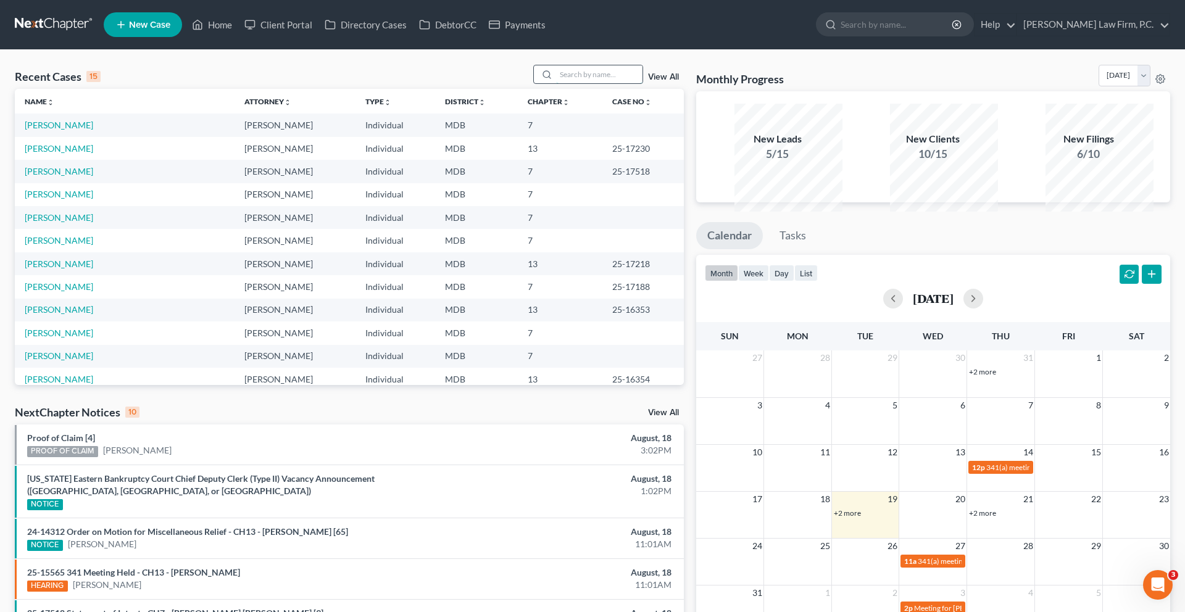
click at [556, 83] on input "search" at bounding box center [599, 74] width 86 height 18
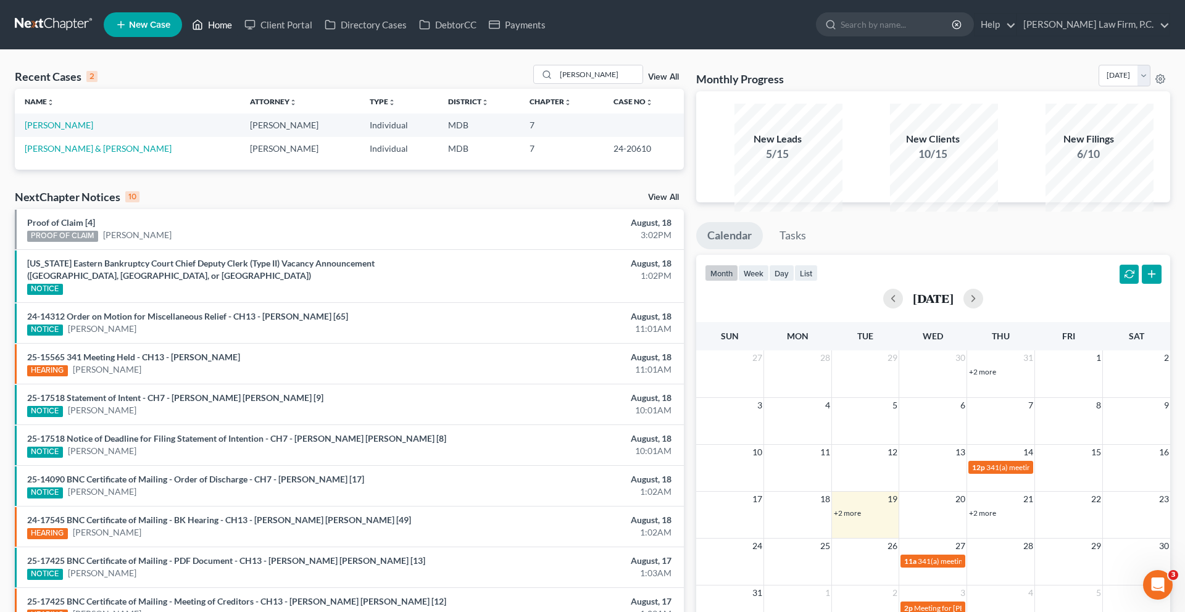
click at [238, 34] on link "Home" at bounding box center [212, 25] width 52 height 22
click at [556, 83] on input "smith" at bounding box center [599, 74] width 86 height 18
type input "fordham"
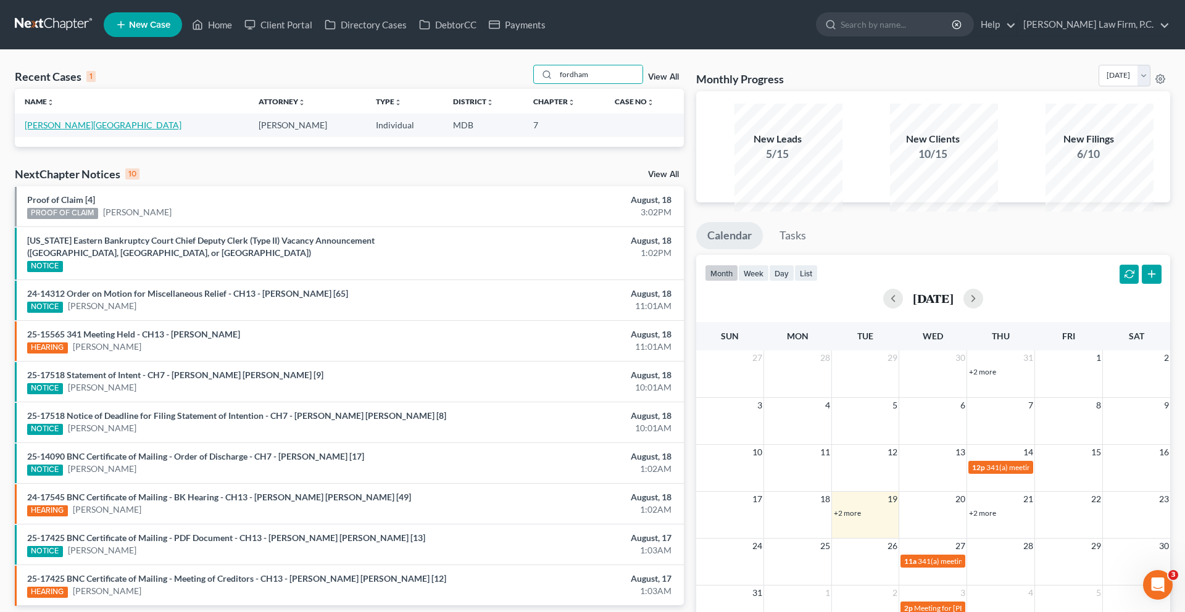
click at [95, 130] on link "Fordham, Brittany" at bounding box center [103, 125] width 157 height 10
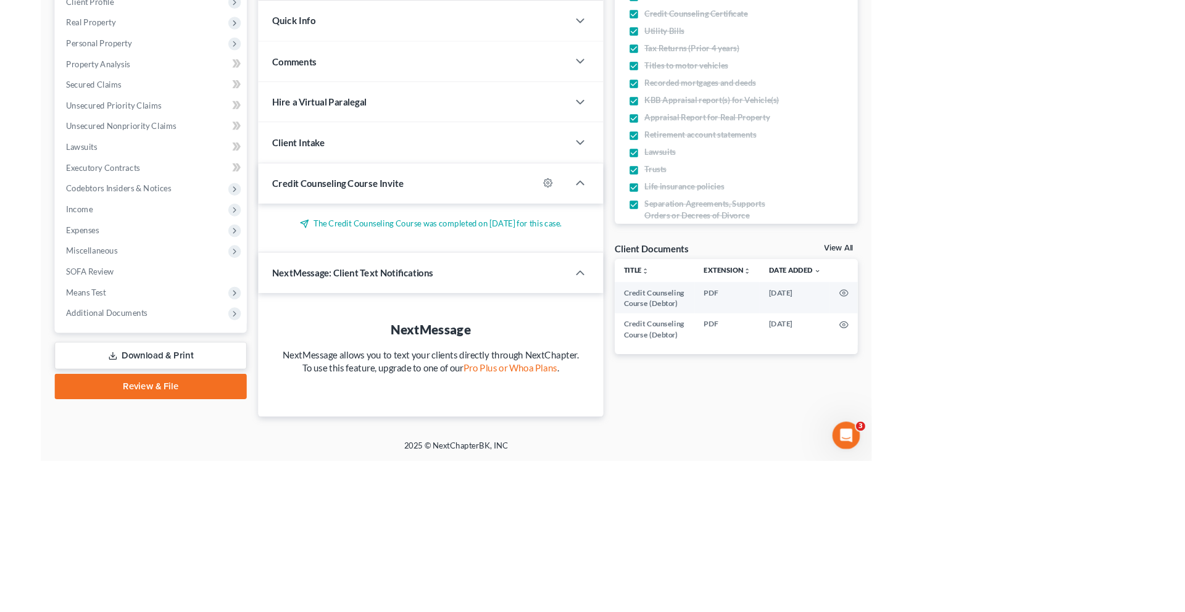
scroll to position [201, 0]
